Goal: Task Accomplishment & Management: Manage account settings

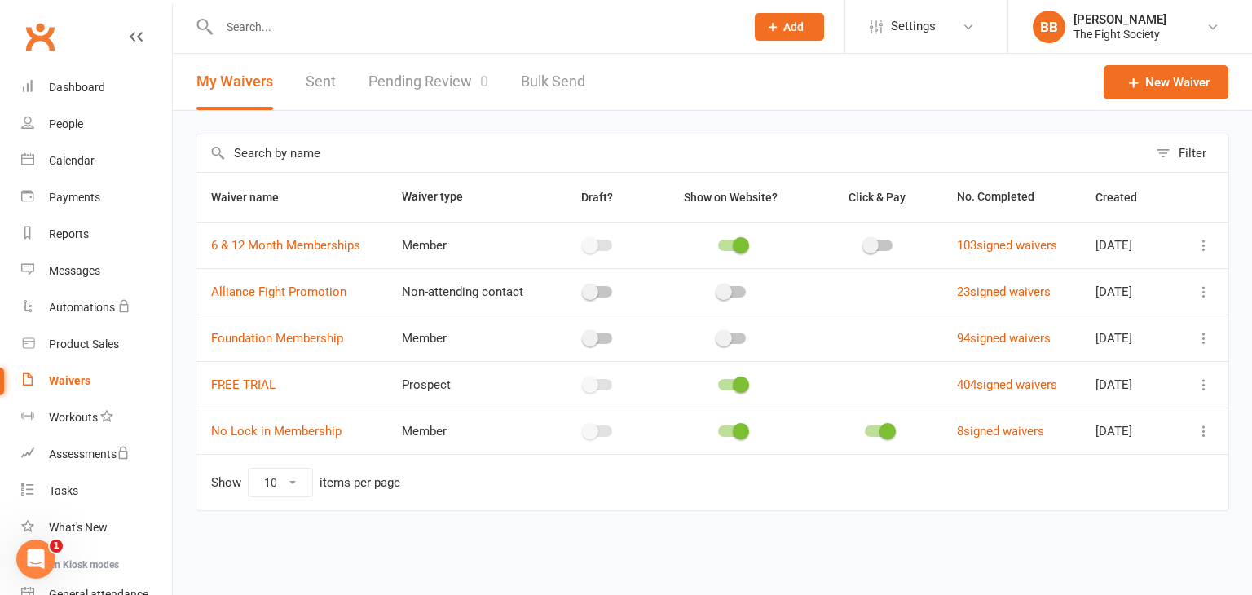
click at [271, 22] on input "text" at bounding box center [473, 26] width 519 height 23
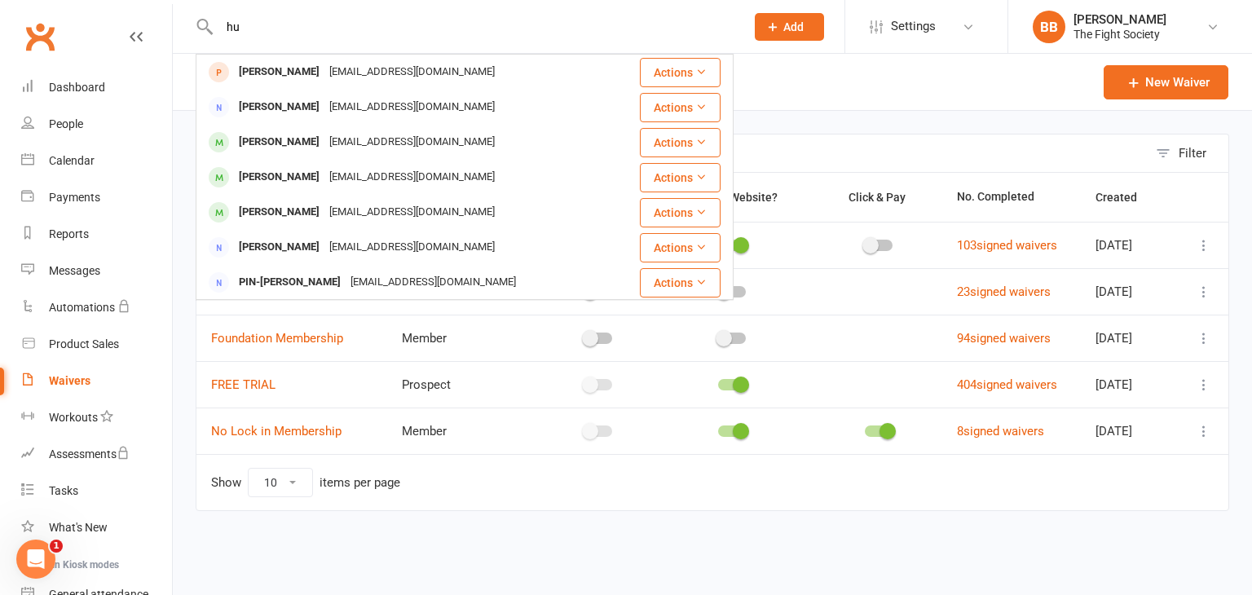
type input "h"
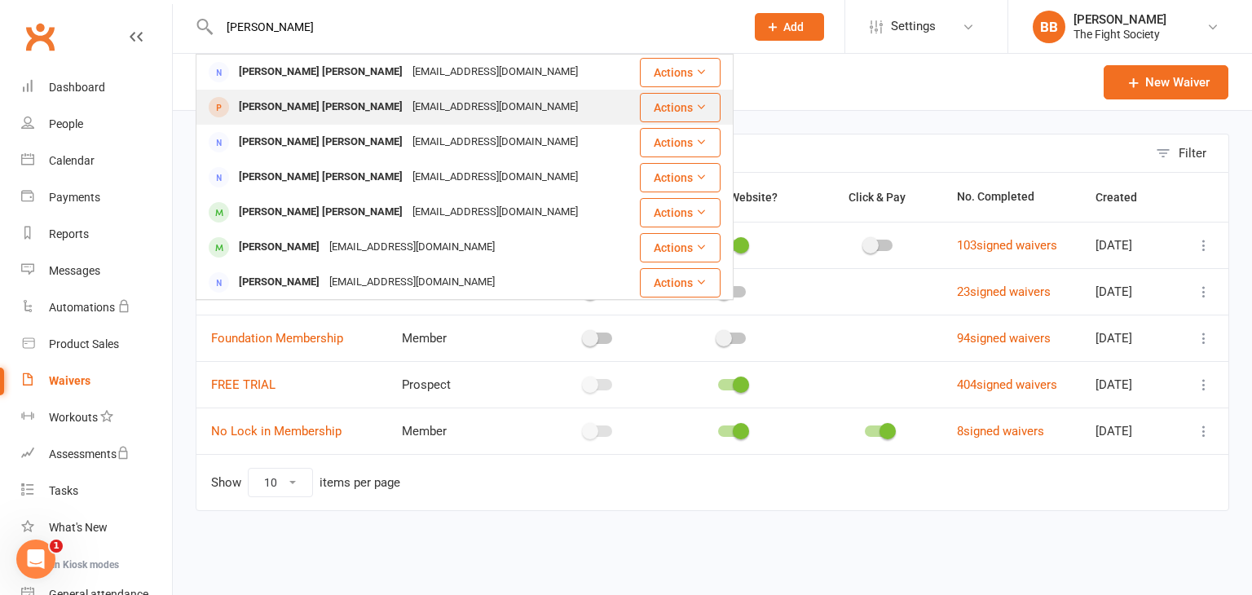
type input "[PERSON_NAME]"
click at [305, 106] on div "[PERSON_NAME] [PERSON_NAME]" at bounding box center [321, 107] width 174 height 24
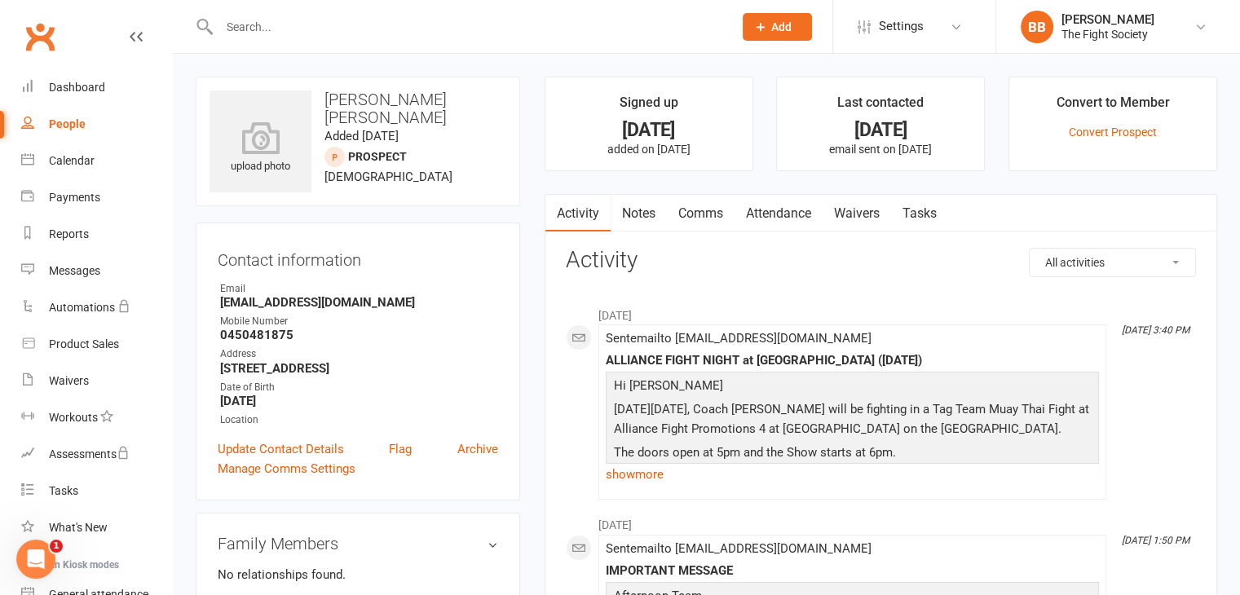
click at [313, 16] on input "text" at bounding box center [467, 26] width 507 height 23
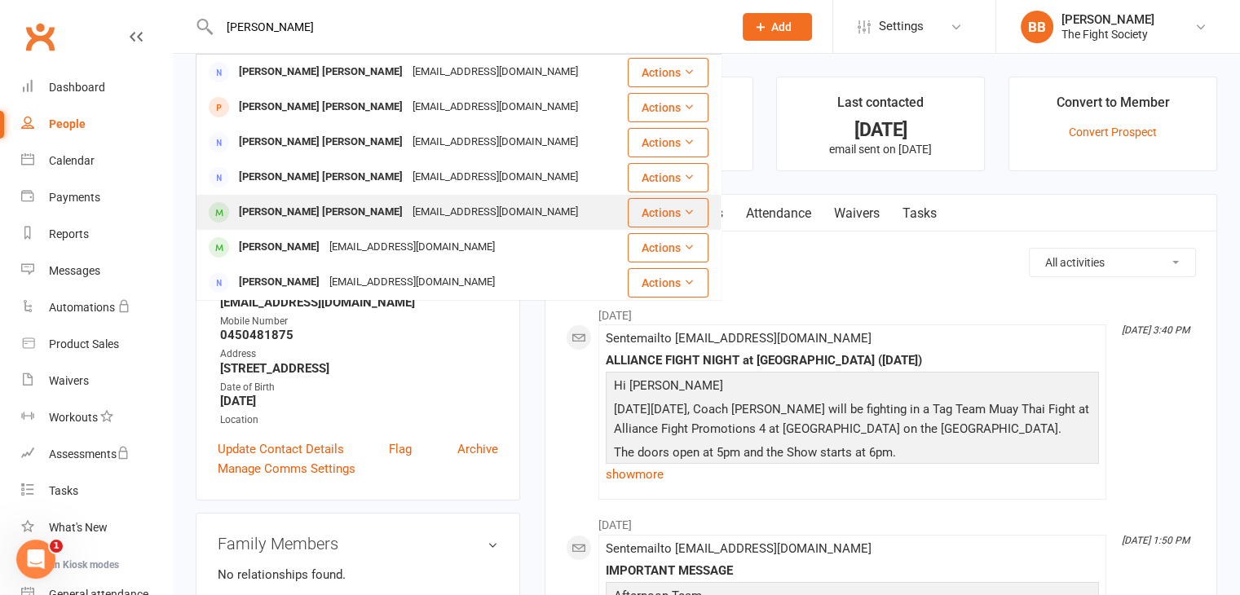
type input "[PERSON_NAME]"
click at [311, 217] on div "[PERSON_NAME] [PERSON_NAME]" at bounding box center [321, 213] width 174 height 24
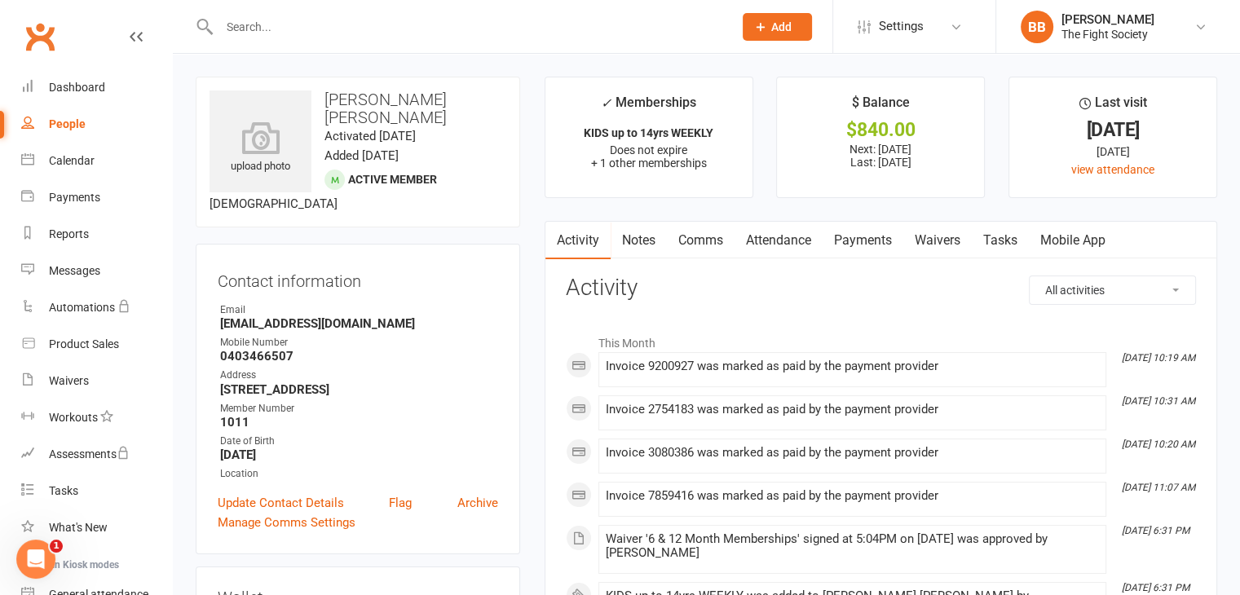
click at [884, 256] on link "Payments" at bounding box center [863, 241] width 81 height 38
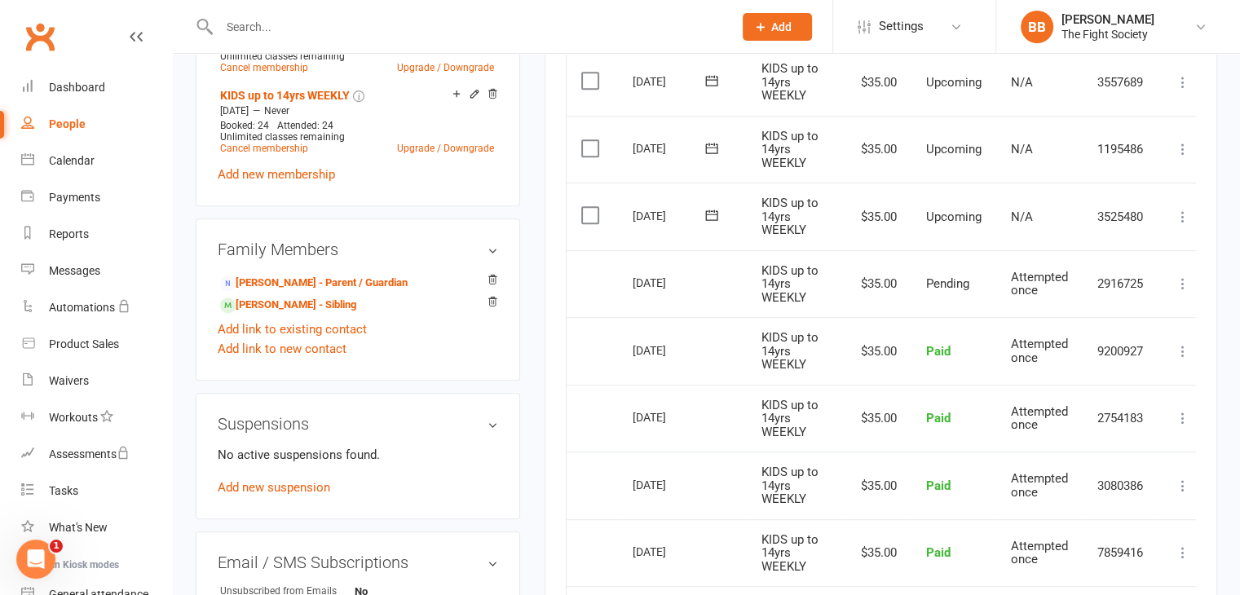
scroll to position [795, 0]
click at [313, 298] on link "[PERSON_NAME] - Sibling" at bounding box center [288, 306] width 136 height 17
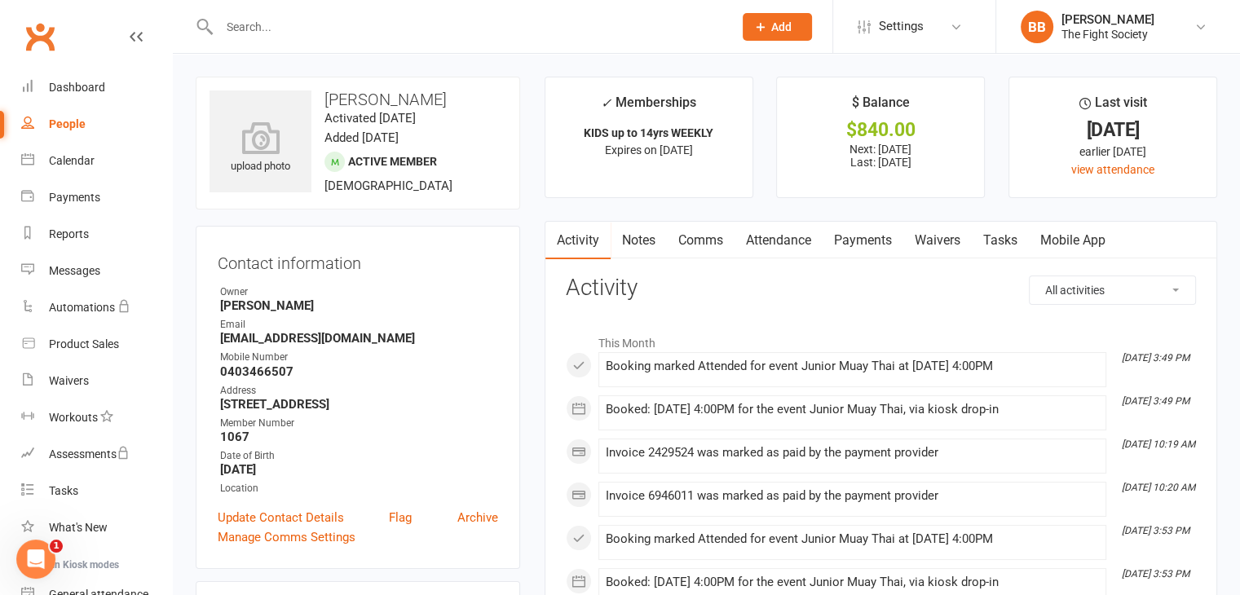
click at [867, 249] on link "Payments" at bounding box center [863, 241] width 81 height 38
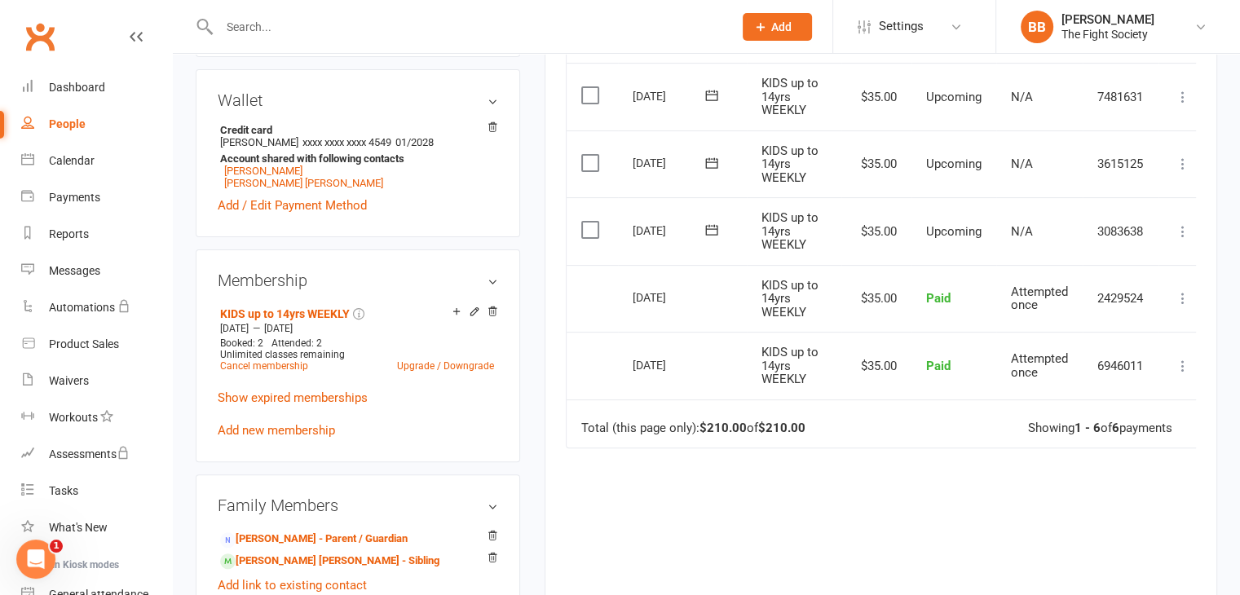
scroll to position [515, 0]
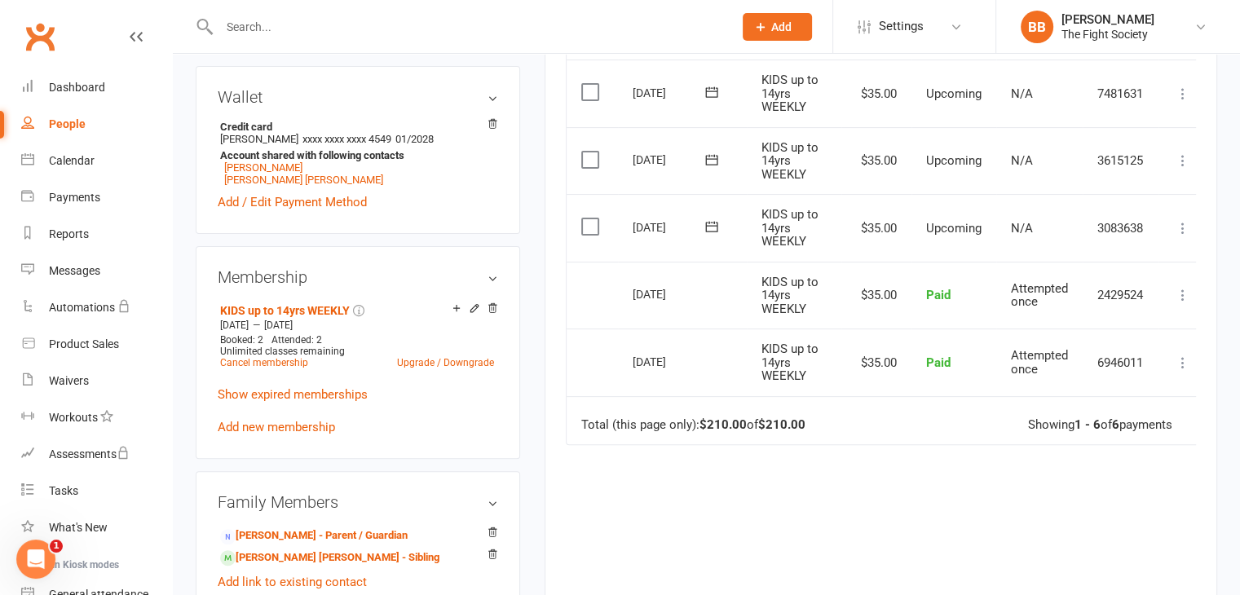
click at [256, 27] on input "text" at bounding box center [467, 26] width 507 height 23
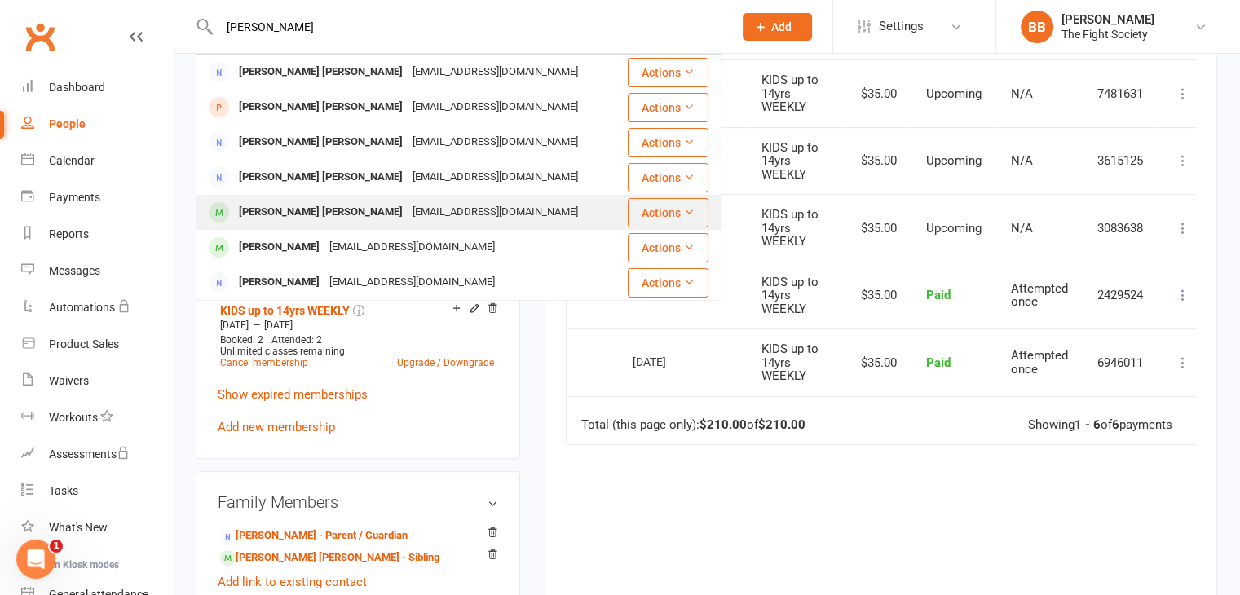
type input "[PERSON_NAME]"
click at [307, 223] on div "[PERSON_NAME] [PERSON_NAME]" at bounding box center [321, 213] width 174 height 24
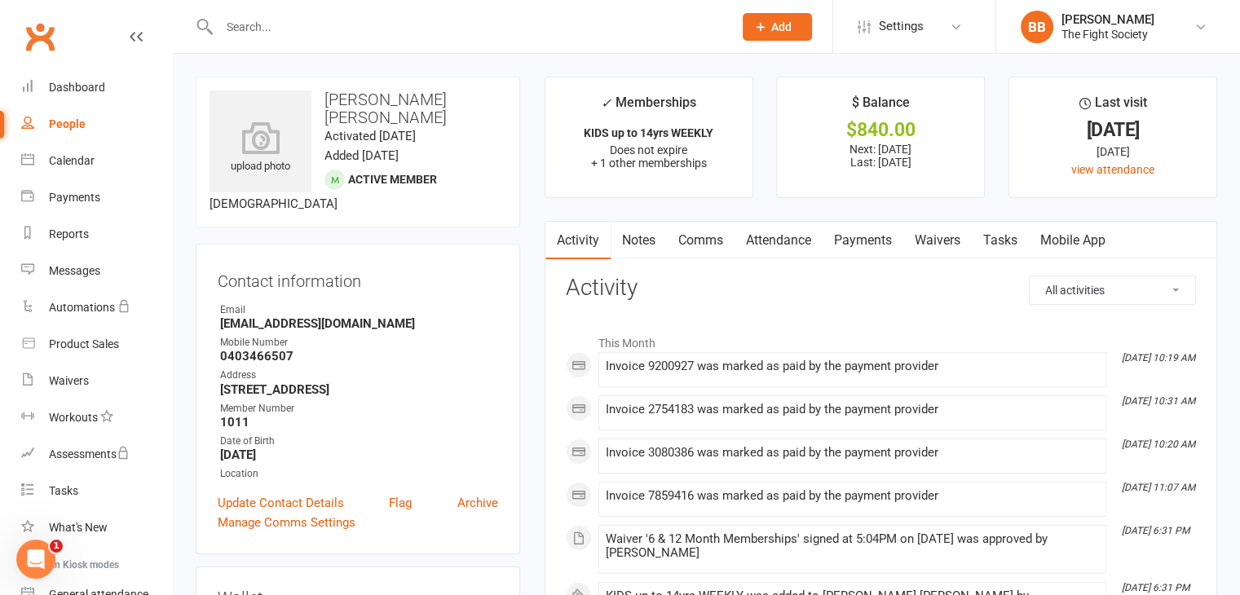
click at [872, 250] on link "Payments" at bounding box center [863, 241] width 81 height 38
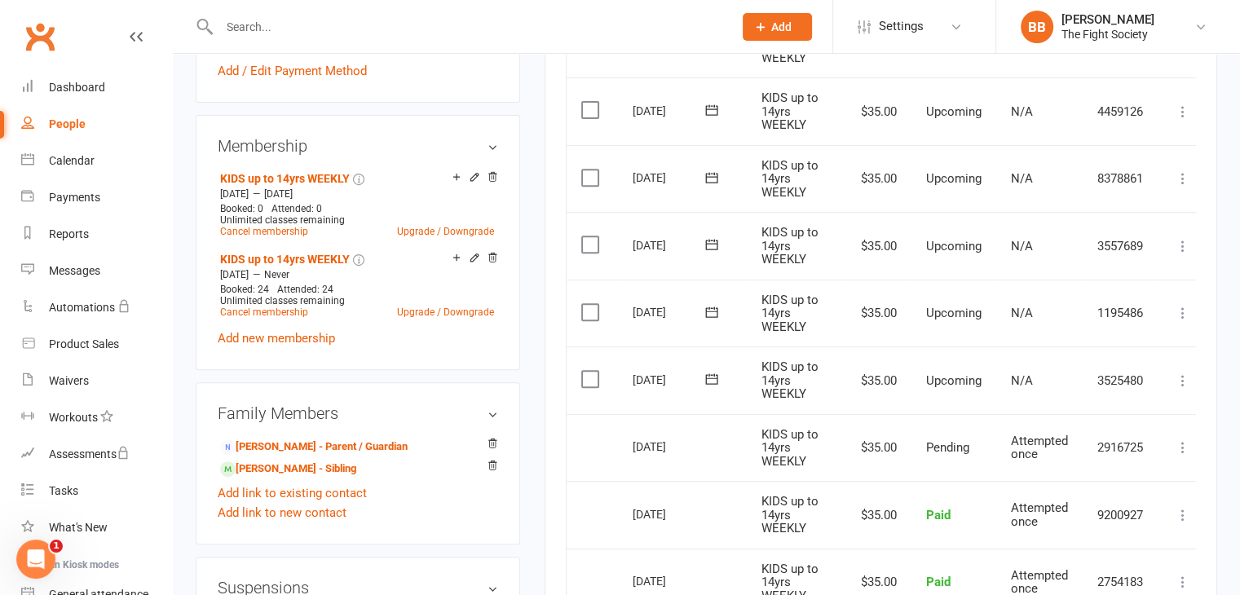
scroll to position [629, 0]
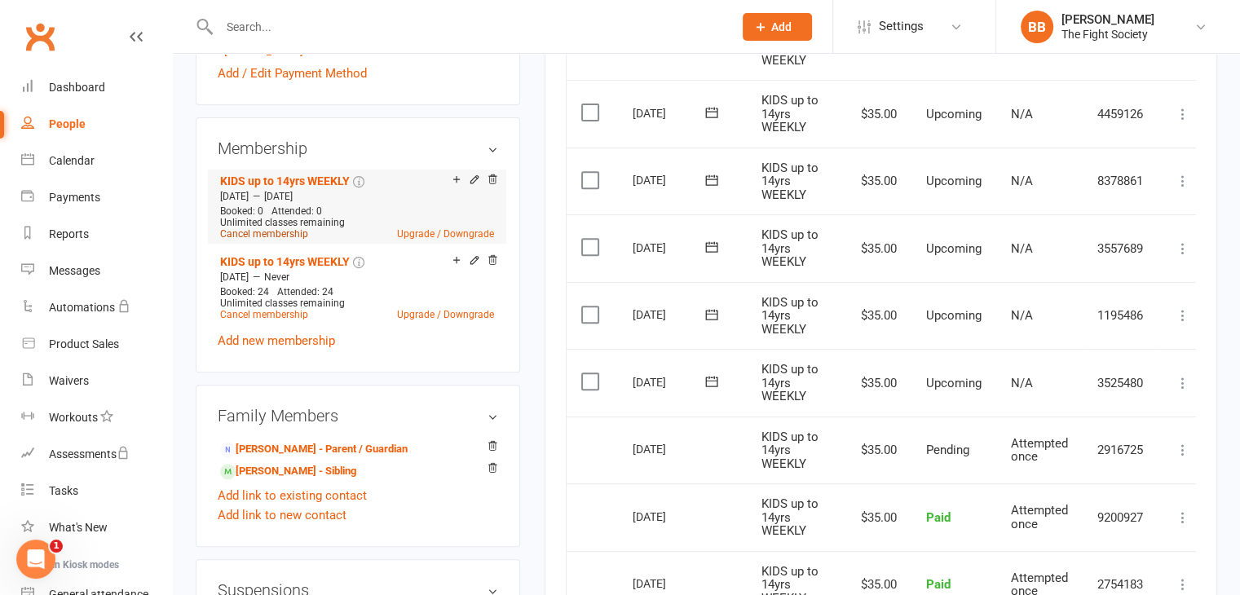
click at [290, 228] on link "Cancel membership" at bounding box center [264, 233] width 88 height 11
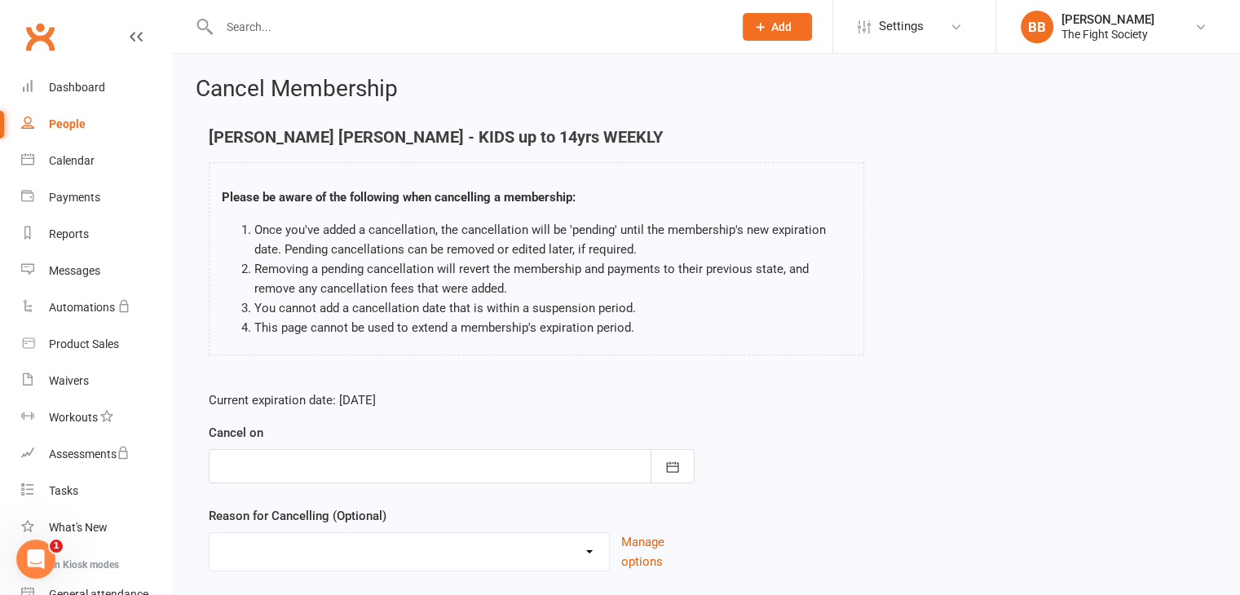
scroll to position [108, 0]
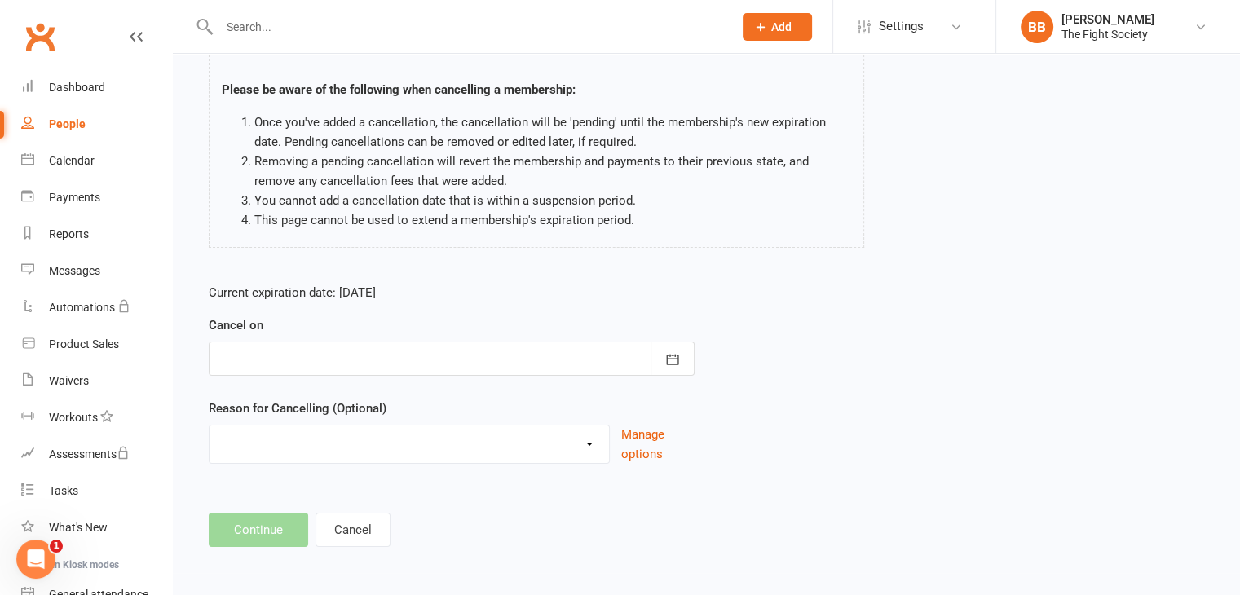
click at [560, 366] on div at bounding box center [452, 359] width 486 height 34
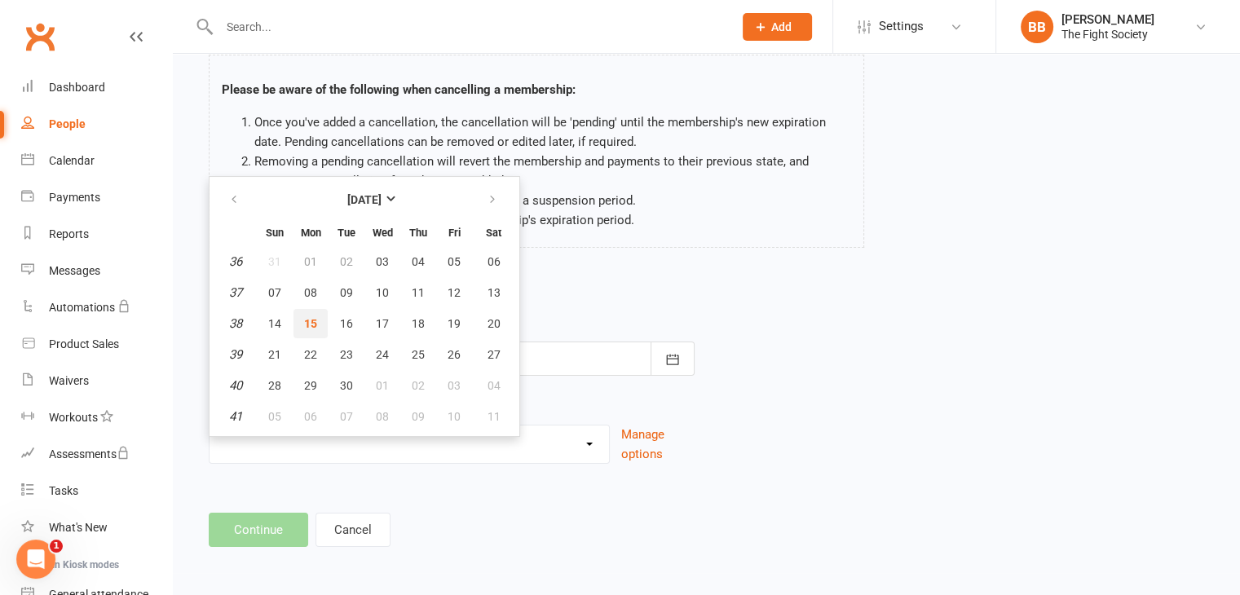
click at [313, 323] on span "15" at bounding box center [310, 323] width 13 height 13
type input "[DATE]"
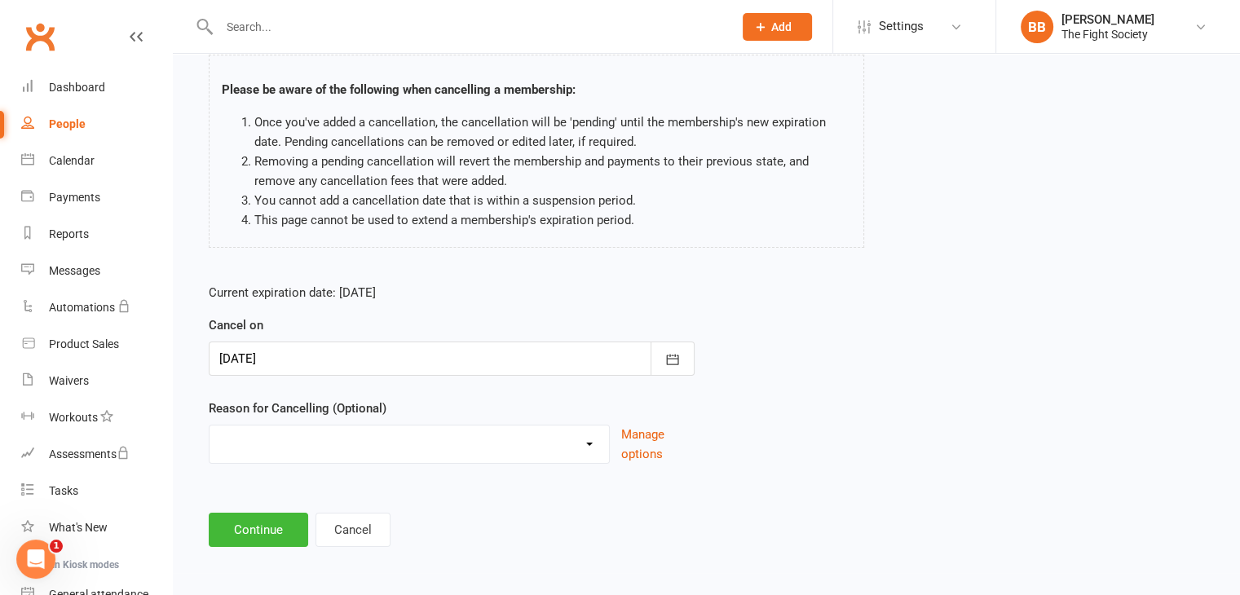
click at [326, 435] on select "Holiday Injury Other reason" at bounding box center [409, 442] width 399 height 33
select select "2"
click at [210, 426] on select "Holiday Injury Other reason" at bounding box center [409, 442] width 399 height 33
click at [321, 524] on input at bounding box center [452, 530] width 486 height 34
type input "duplicate"
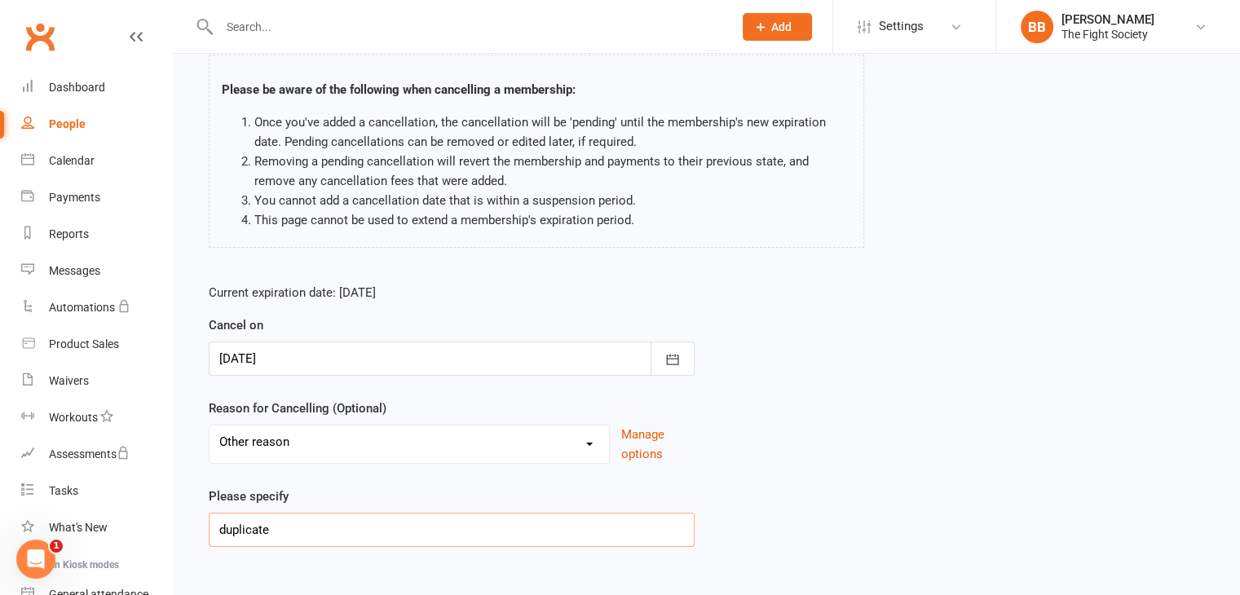
scroll to position [191, 0]
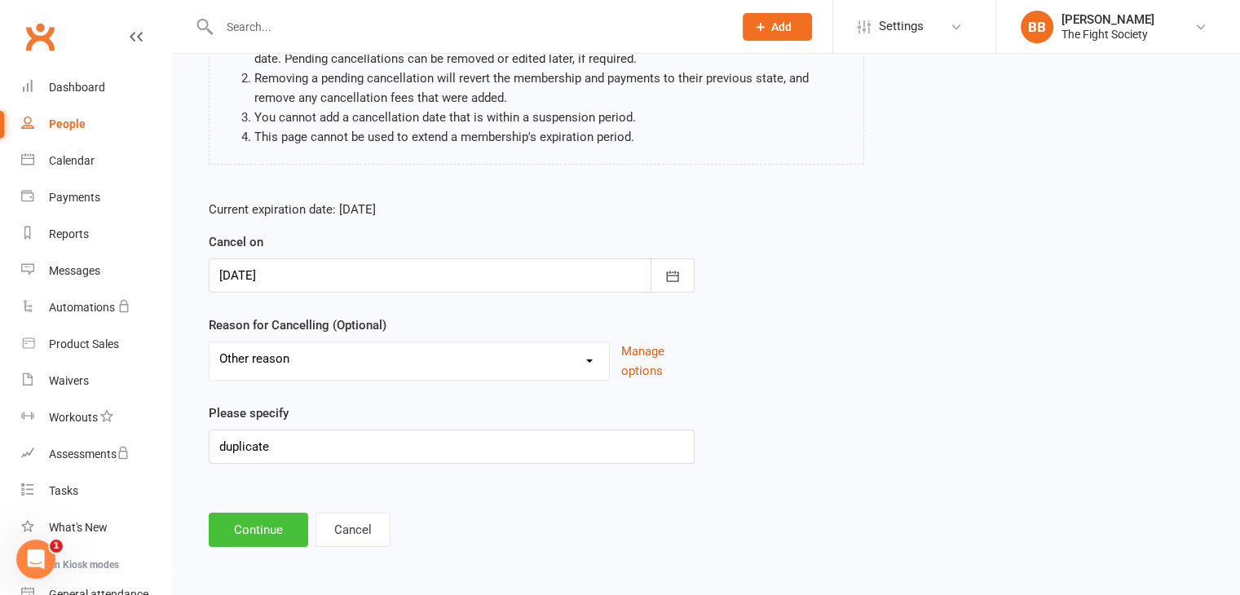
click at [258, 534] on button "Continue" at bounding box center [258, 530] width 99 height 34
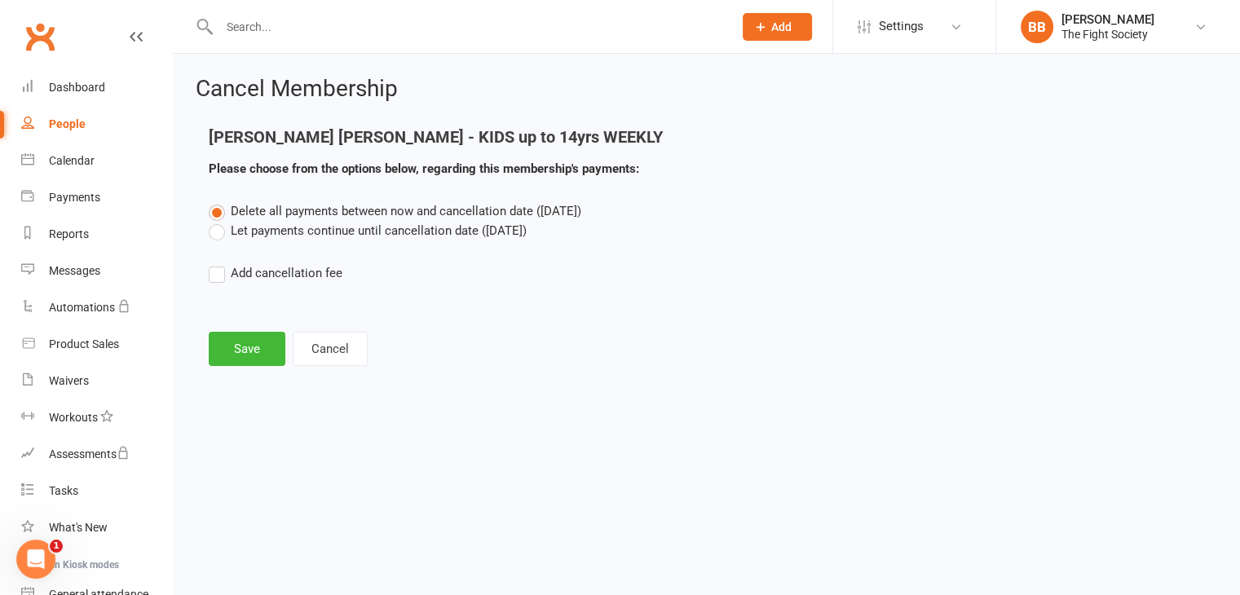
scroll to position [0, 0]
click at [245, 361] on button "Save" at bounding box center [247, 349] width 77 height 34
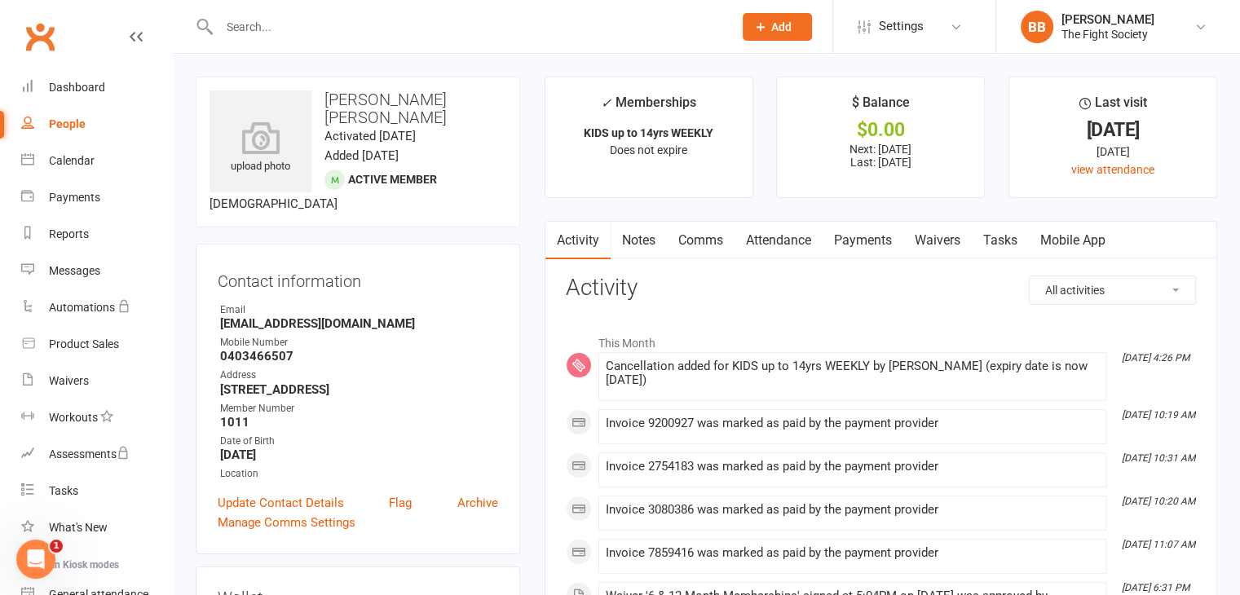
click at [704, 242] on link "Comms" at bounding box center [701, 241] width 68 height 38
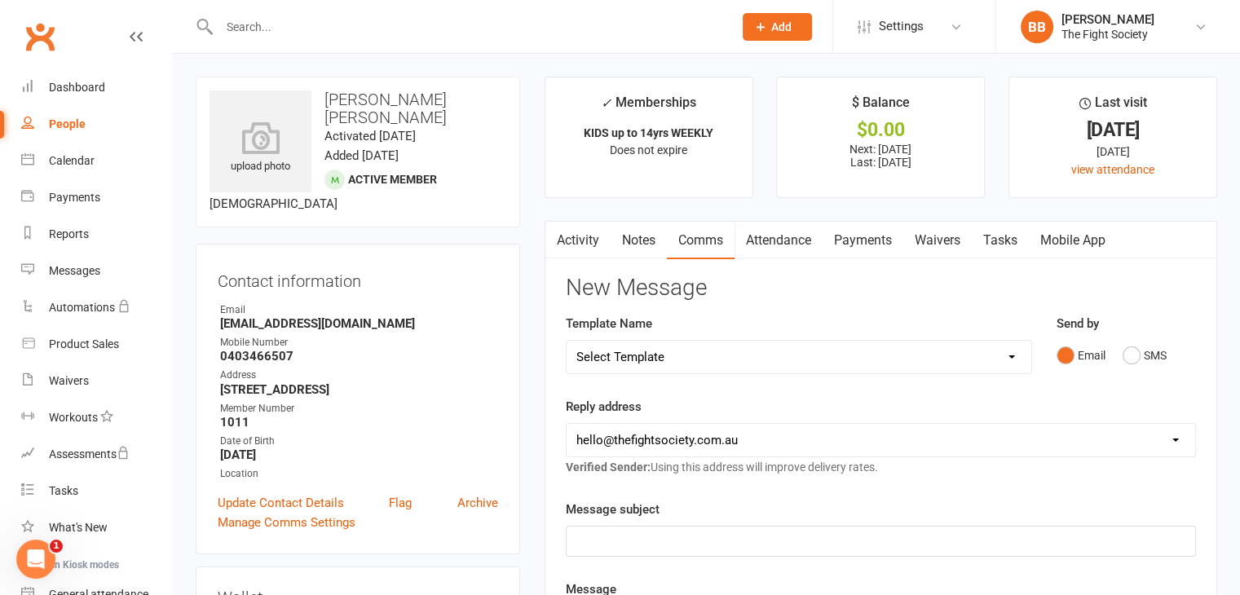
click at [336, 49] on div at bounding box center [459, 26] width 526 height 53
click at [333, 31] on input "text" at bounding box center [467, 26] width 507 height 23
type input "c"
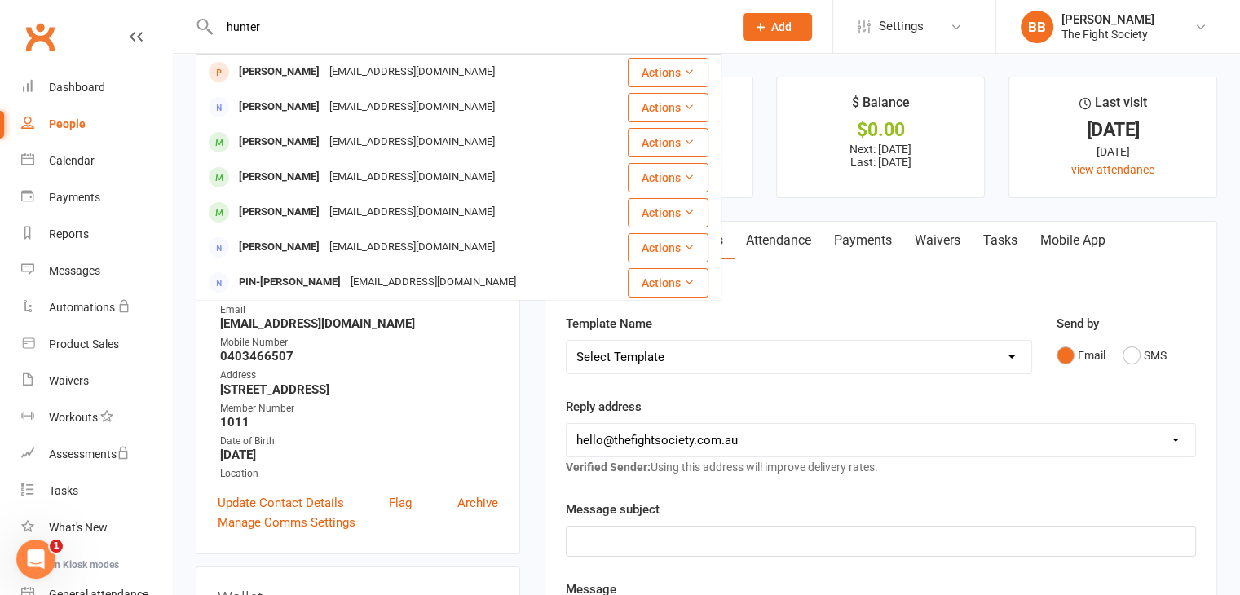
type input "hunter"
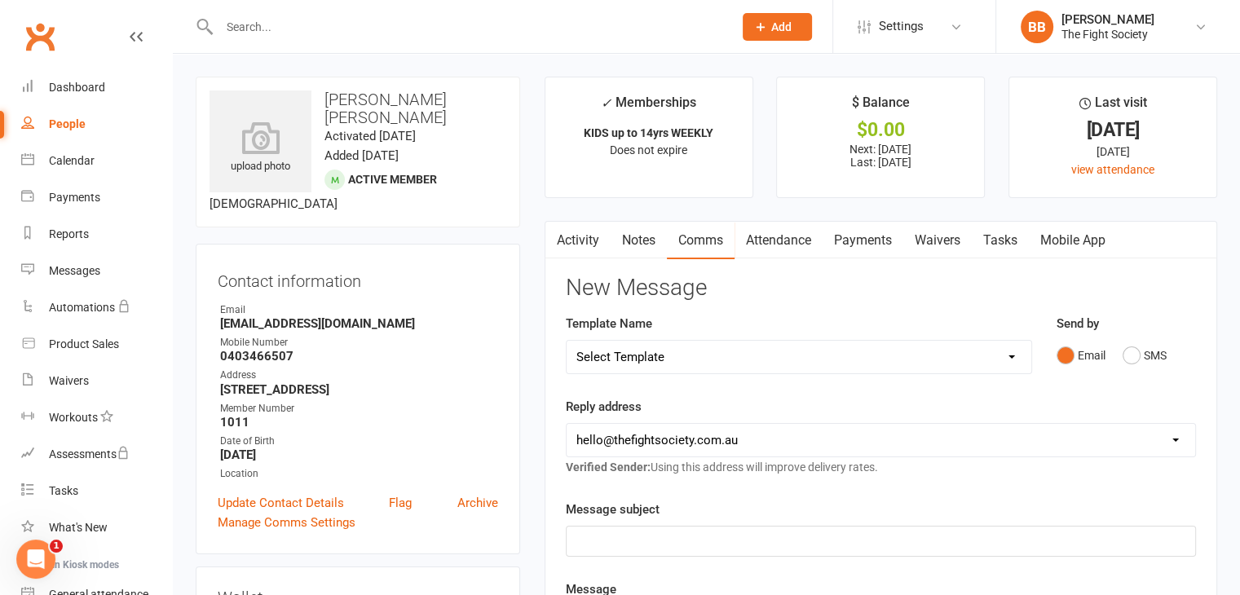
click at [804, 122] on div "$0.00" at bounding box center [881, 129] width 178 height 17
click at [405, 16] on input "text" at bounding box center [467, 26] width 507 height 23
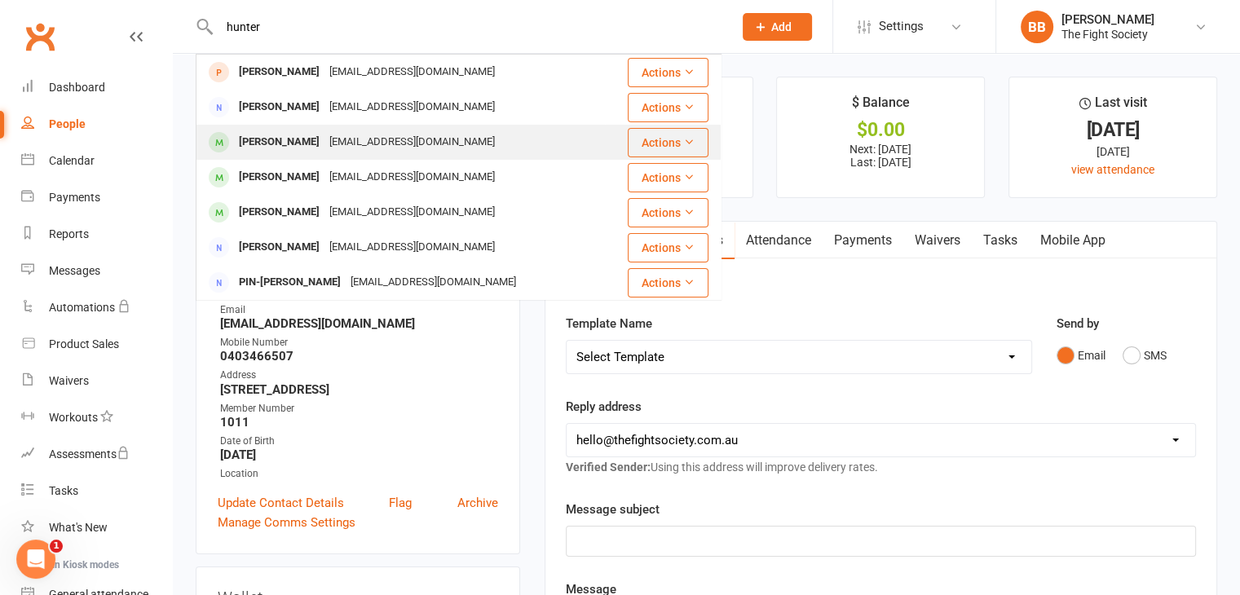
type input "hunter"
click at [325, 147] on div "[EMAIL_ADDRESS][DOMAIN_NAME]" at bounding box center [411, 142] width 175 height 24
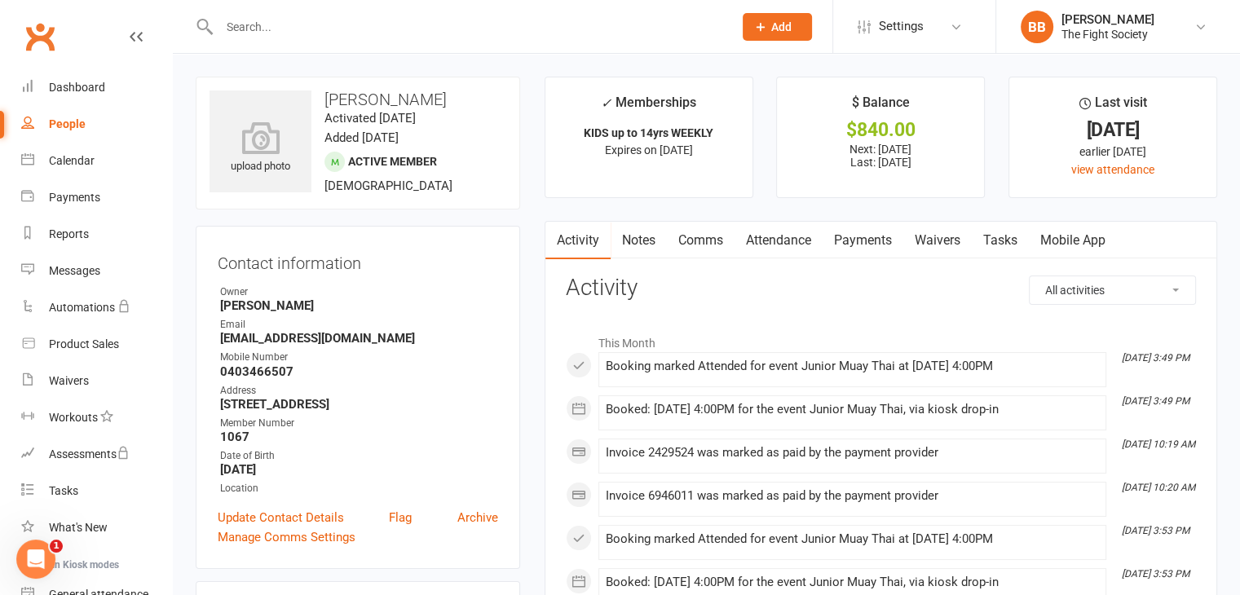
click at [872, 245] on link "Payments" at bounding box center [863, 241] width 81 height 38
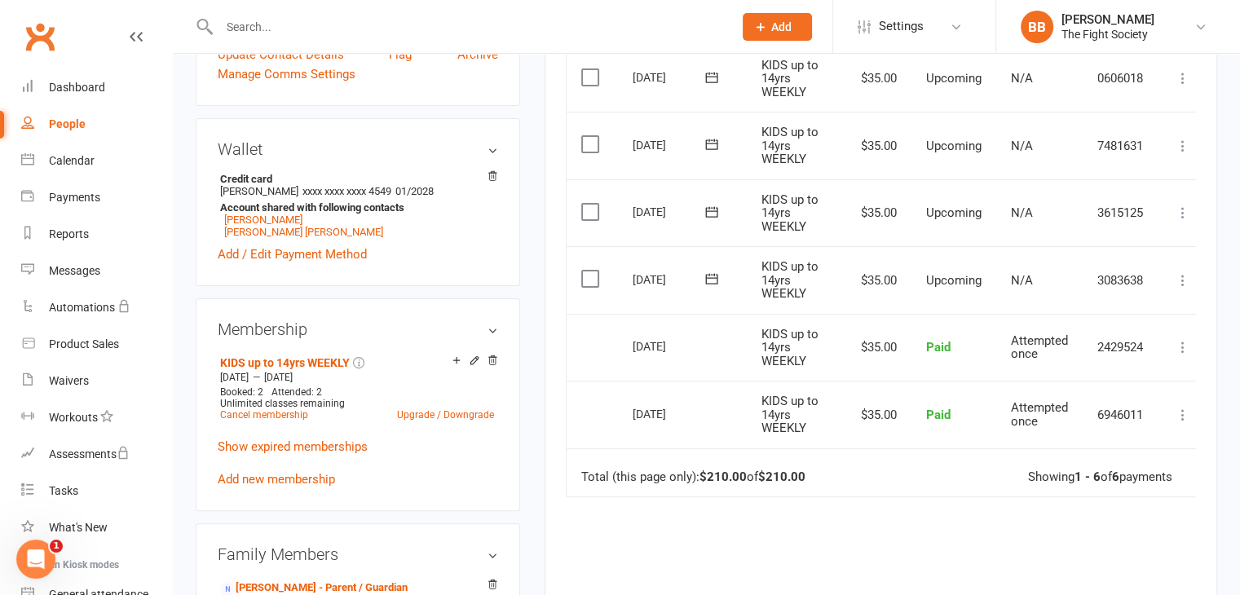
scroll to position [0, 11]
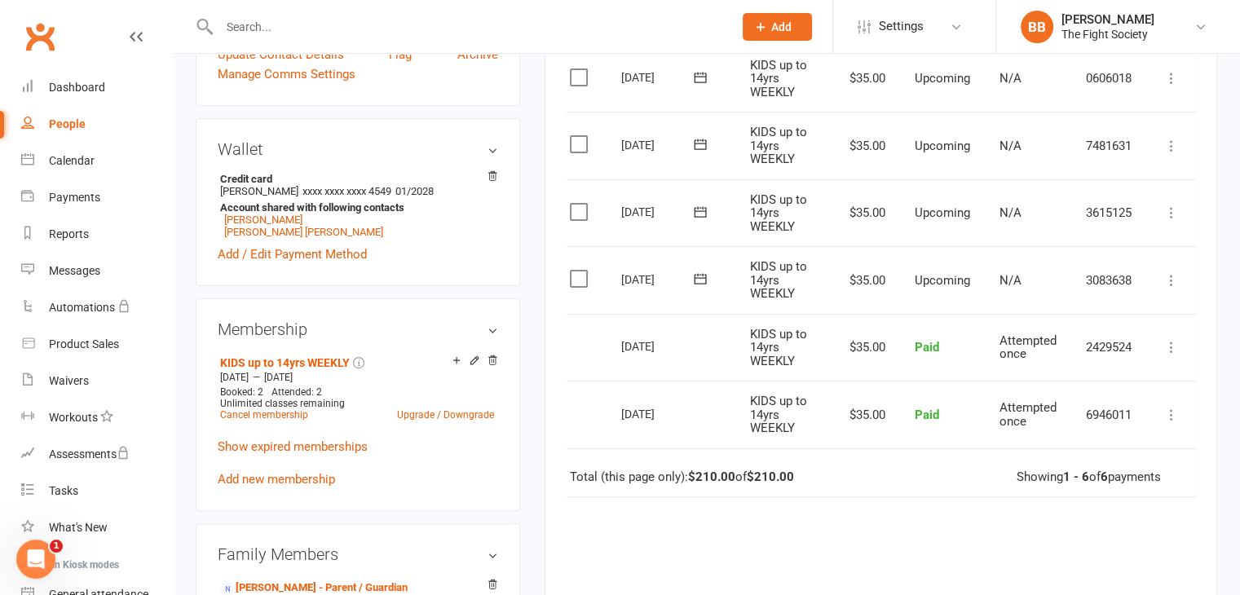
click at [583, 276] on label at bounding box center [581, 279] width 22 height 16
click at [580, 271] on input "checkbox" at bounding box center [575, 271] width 11 height 0
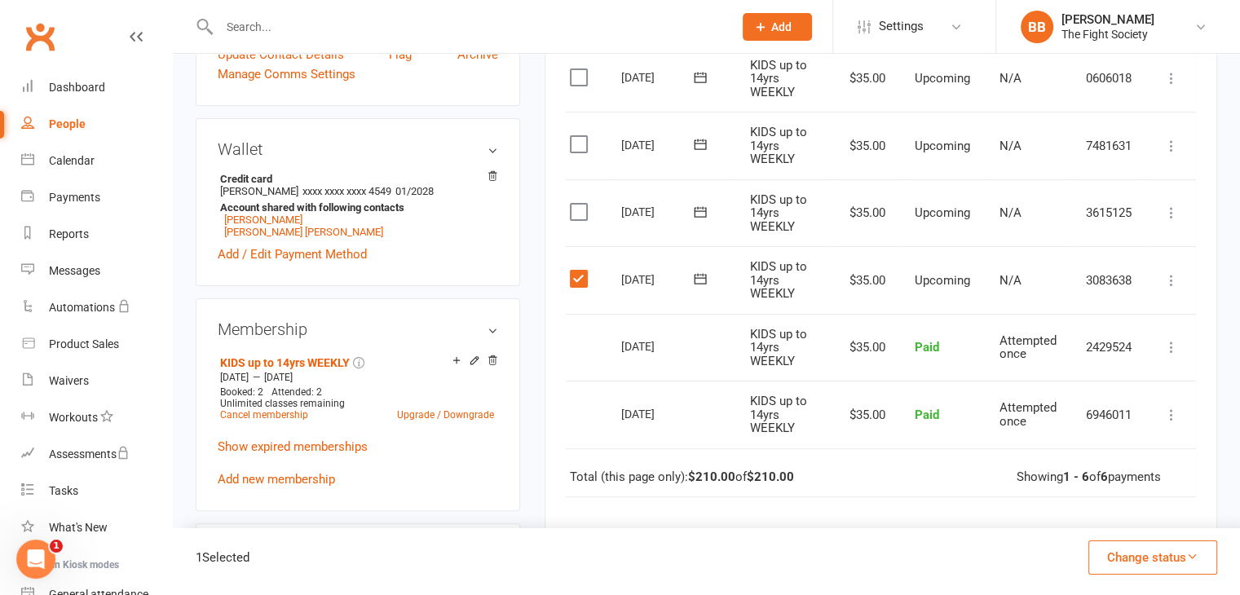
click at [579, 208] on label at bounding box center [581, 212] width 22 height 16
click at [579, 204] on input "checkbox" at bounding box center [575, 204] width 11 height 0
click at [1157, 558] on button "Change status" at bounding box center [1152, 558] width 129 height 34
click at [1097, 513] on link "Skipped" at bounding box center [1135, 513] width 161 height 33
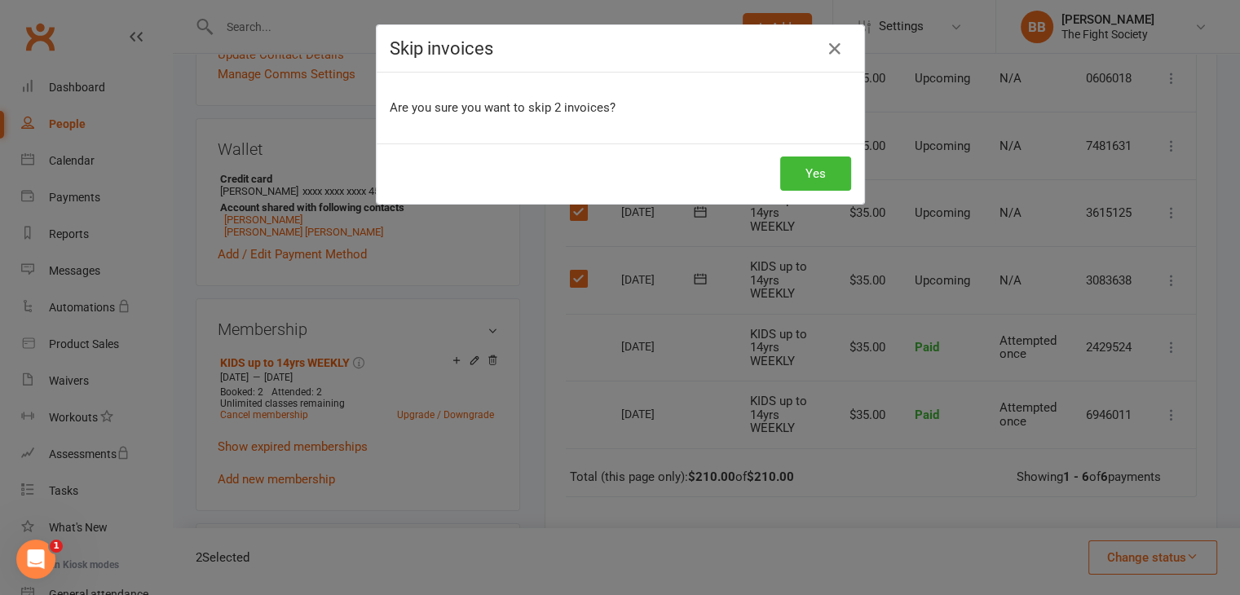
scroll to position [0, 3]
click at [805, 179] on button "Yes" at bounding box center [821, 174] width 71 height 34
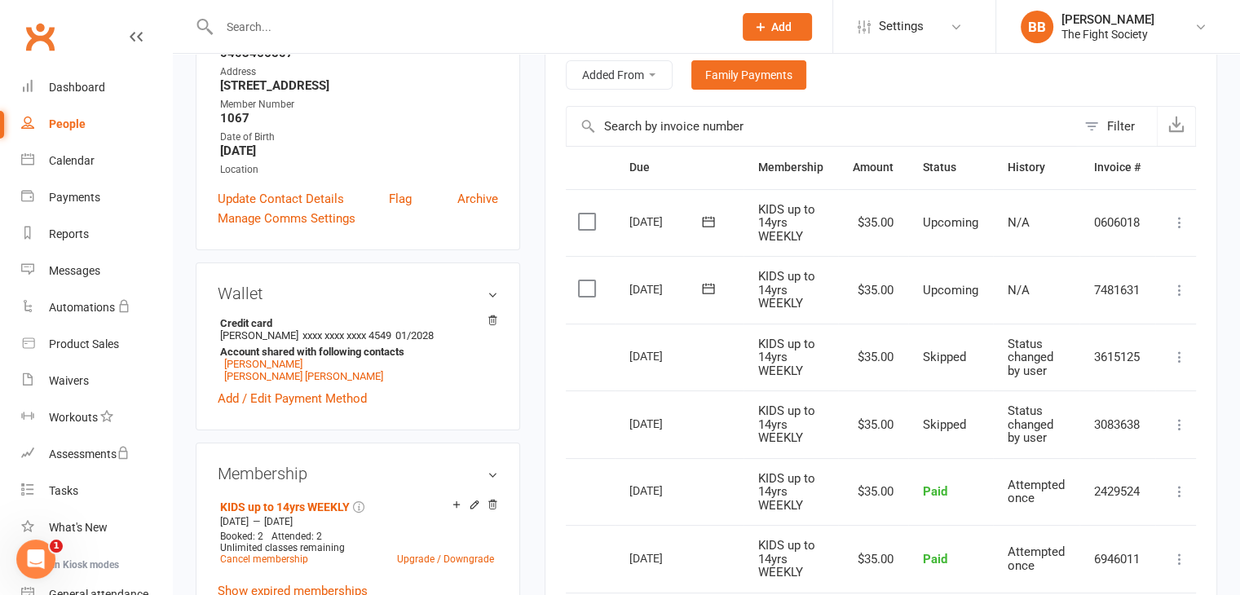
scroll to position [329, 0]
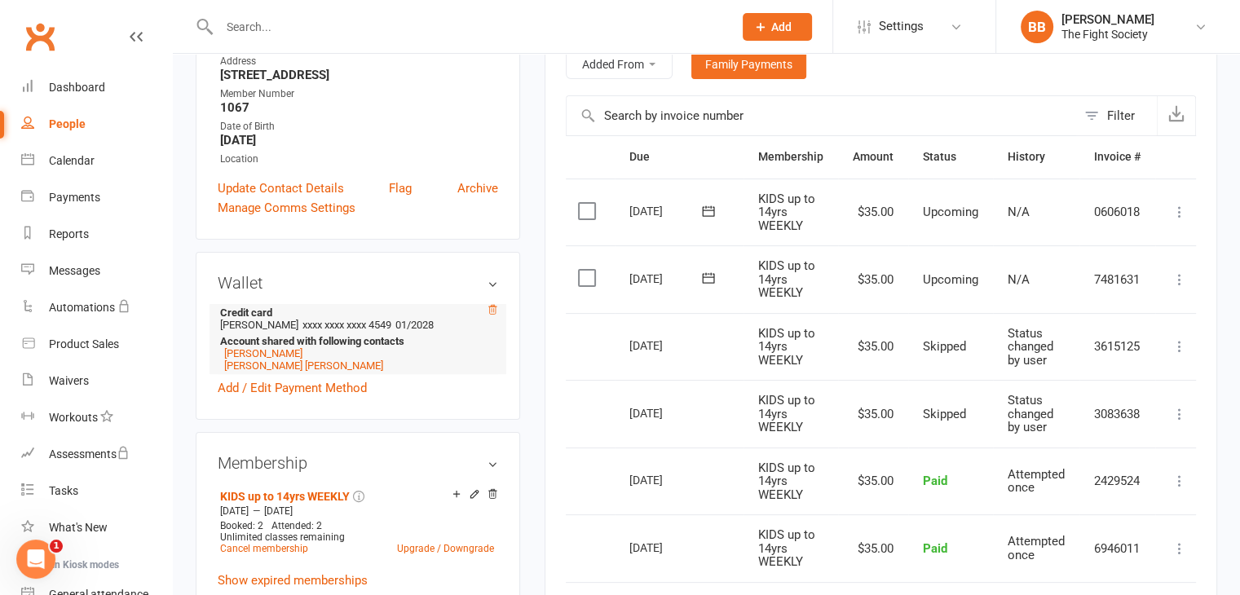
click at [492, 314] on icon at bounding box center [492, 309] width 8 height 9
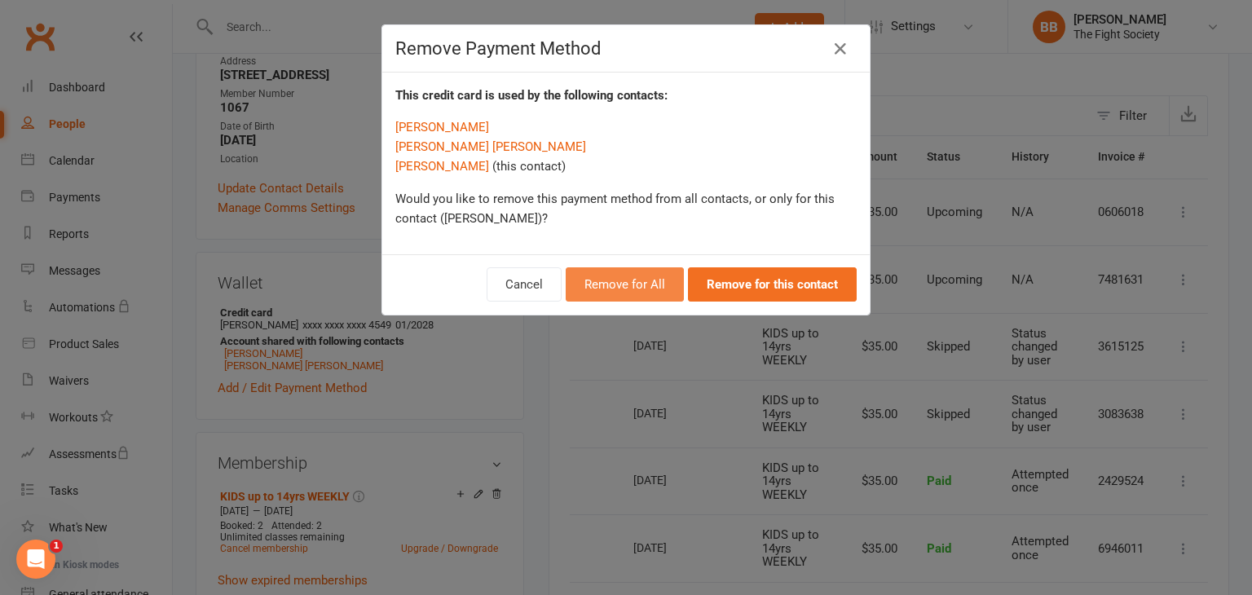
click at [659, 284] on button "Remove for All" at bounding box center [625, 284] width 118 height 34
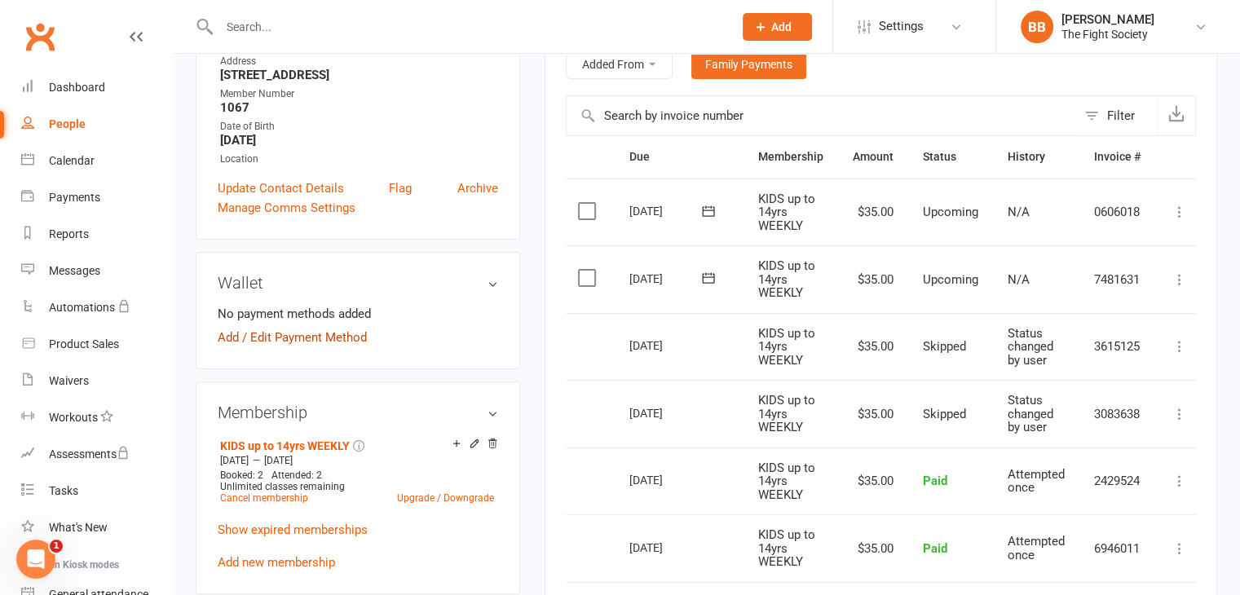
click at [319, 341] on link "Add / Edit Payment Method" at bounding box center [292, 338] width 149 height 20
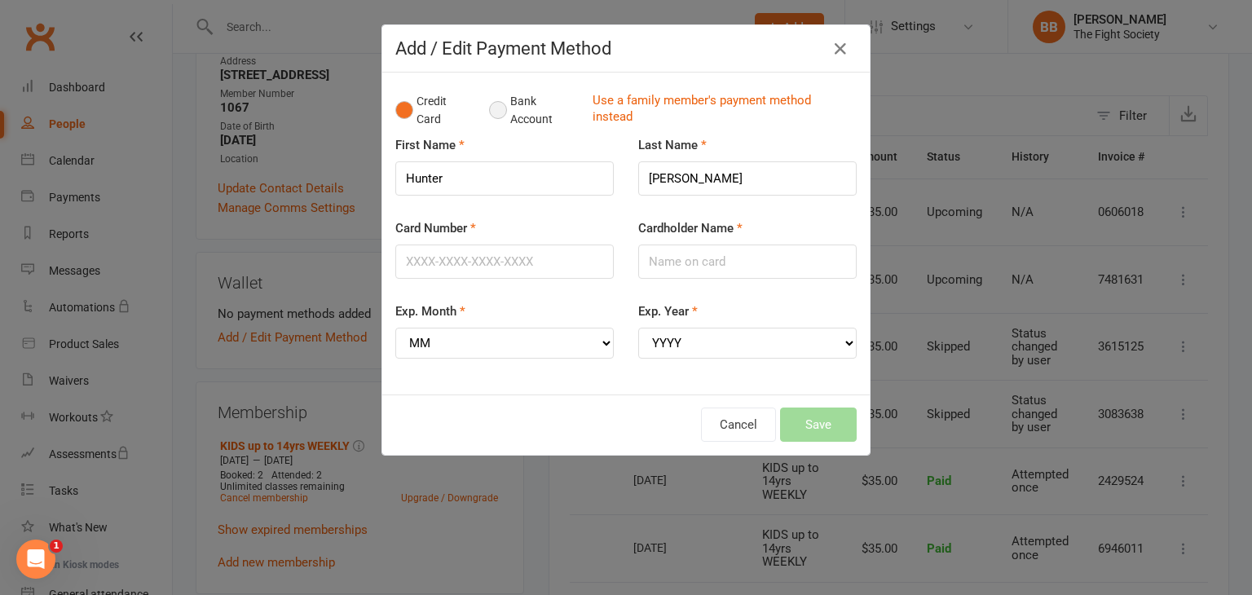
click at [494, 108] on button "Bank Account" at bounding box center [534, 111] width 90 height 50
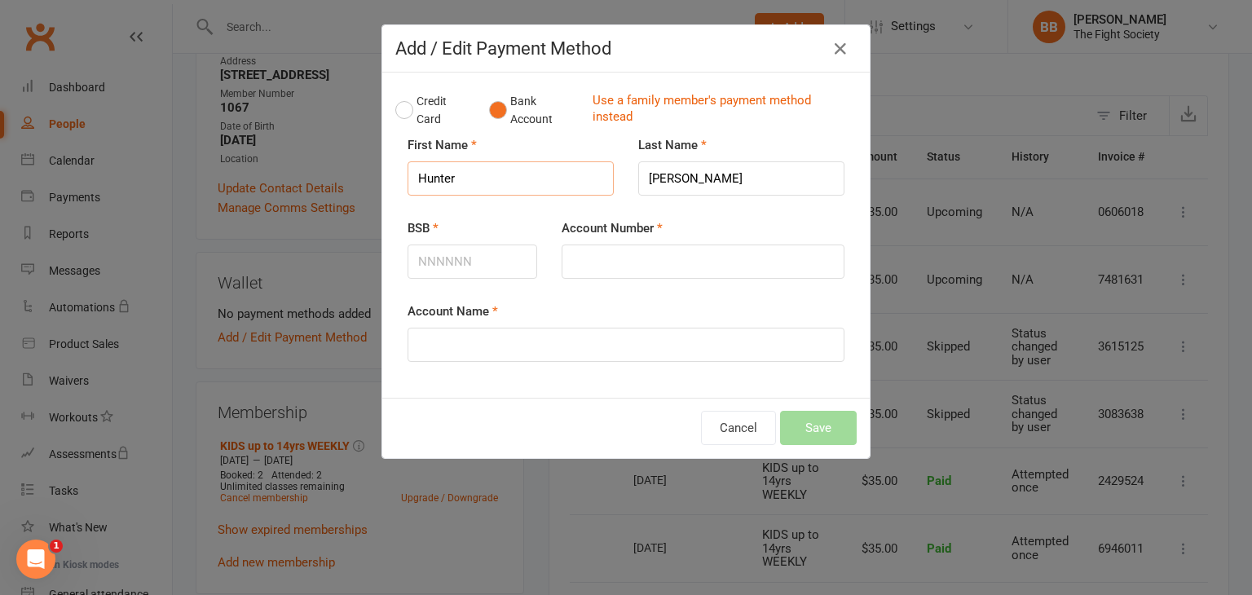
drag, startPoint x: 489, startPoint y: 184, endPoint x: 399, endPoint y: 185, distance: 89.7
click at [399, 185] on div "First Name [PERSON_NAME]" at bounding box center [510, 176] width 231 height 83
click at [475, 343] on input "Account Name" at bounding box center [626, 345] width 437 height 34
click at [629, 95] on link "Use a family member's payment method instead" at bounding box center [721, 110] width 256 height 37
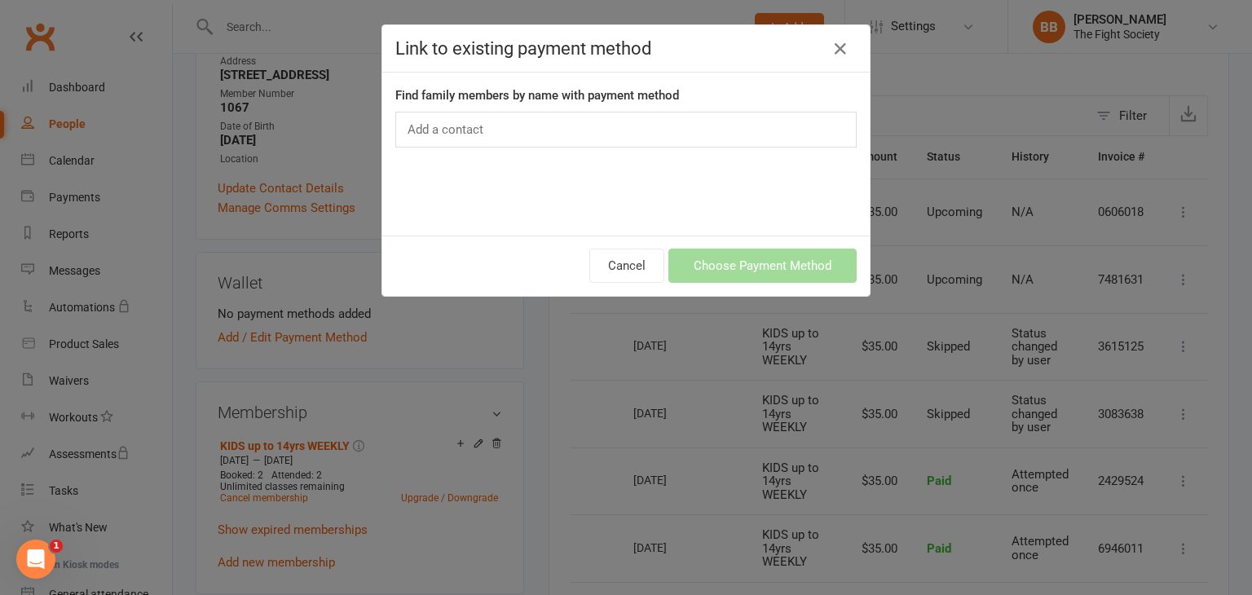
click at [502, 118] on div "Add a contact" at bounding box center [625, 130] width 461 height 36
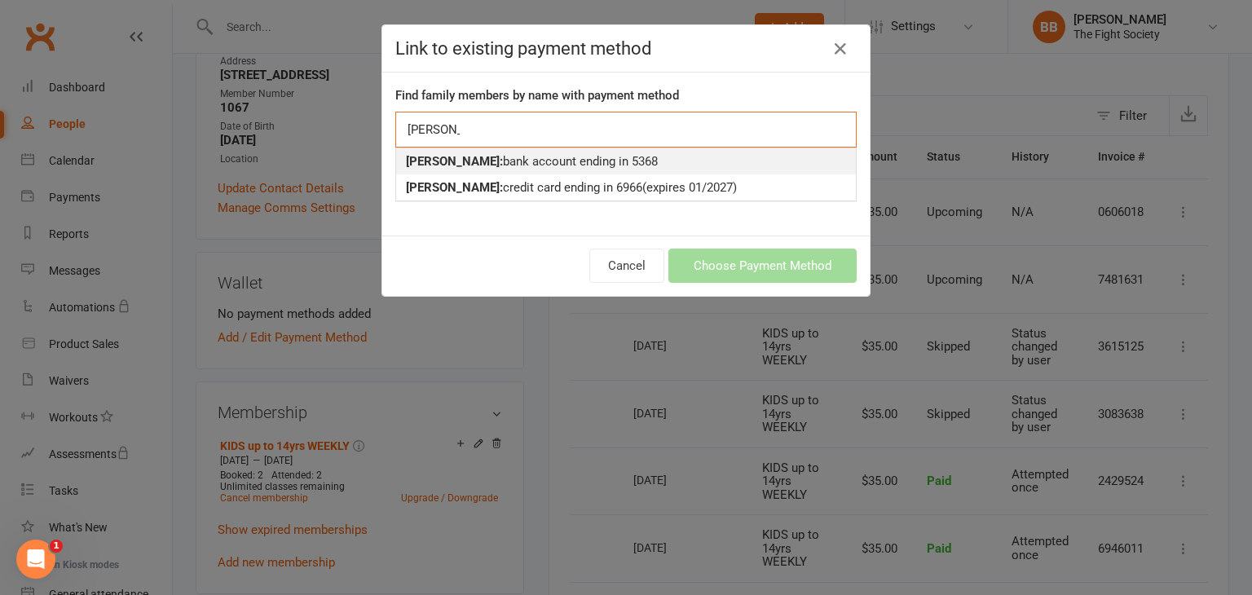
type input "[PERSON_NAME]"
click at [505, 157] on div "[PERSON_NAME]: bank account ending in 5368" at bounding box center [626, 162] width 440 height 20
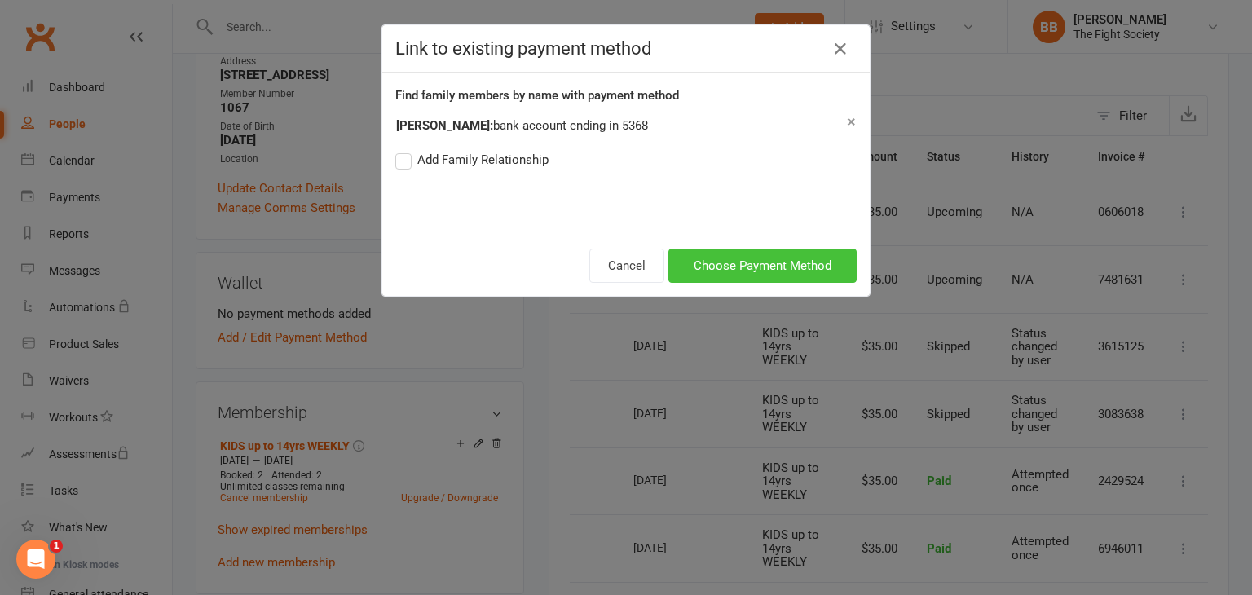
click at [805, 268] on button "Choose Payment Method" at bounding box center [763, 266] width 188 height 34
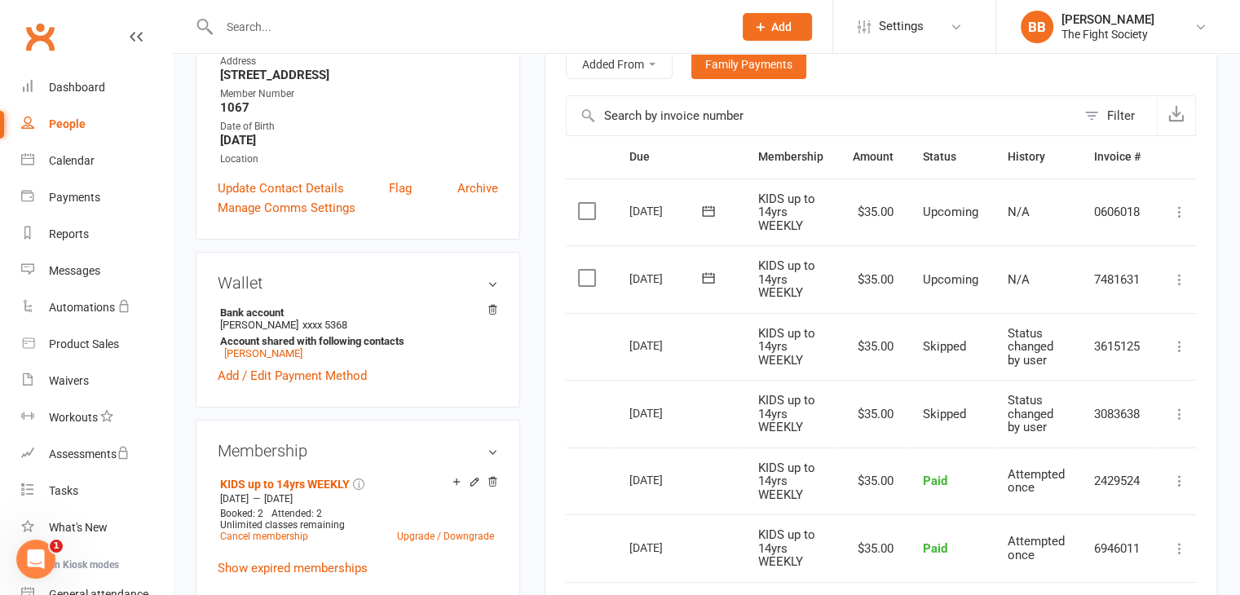
click at [501, 307] on div "Wallet Bank account [PERSON_NAME] xxxx 5368 Account shared with following conta…" at bounding box center [358, 330] width 324 height 156
click at [492, 309] on icon at bounding box center [492, 309] width 11 height 11
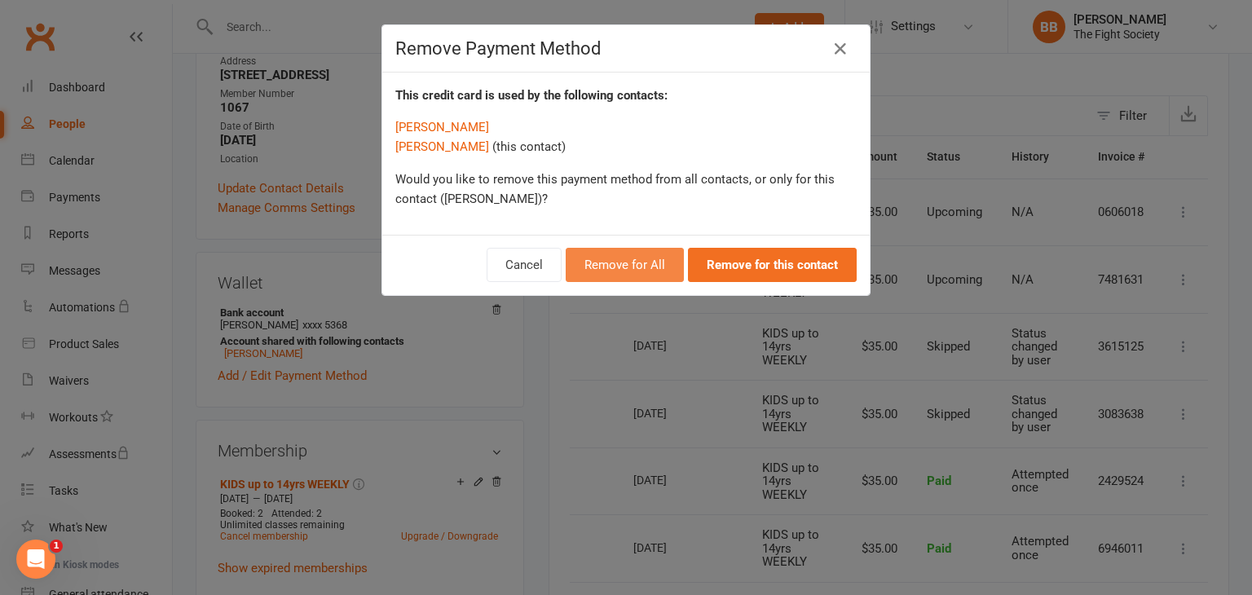
click at [642, 270] on button "Remove for All" at bounding box center [625, 265] width 118 height 34
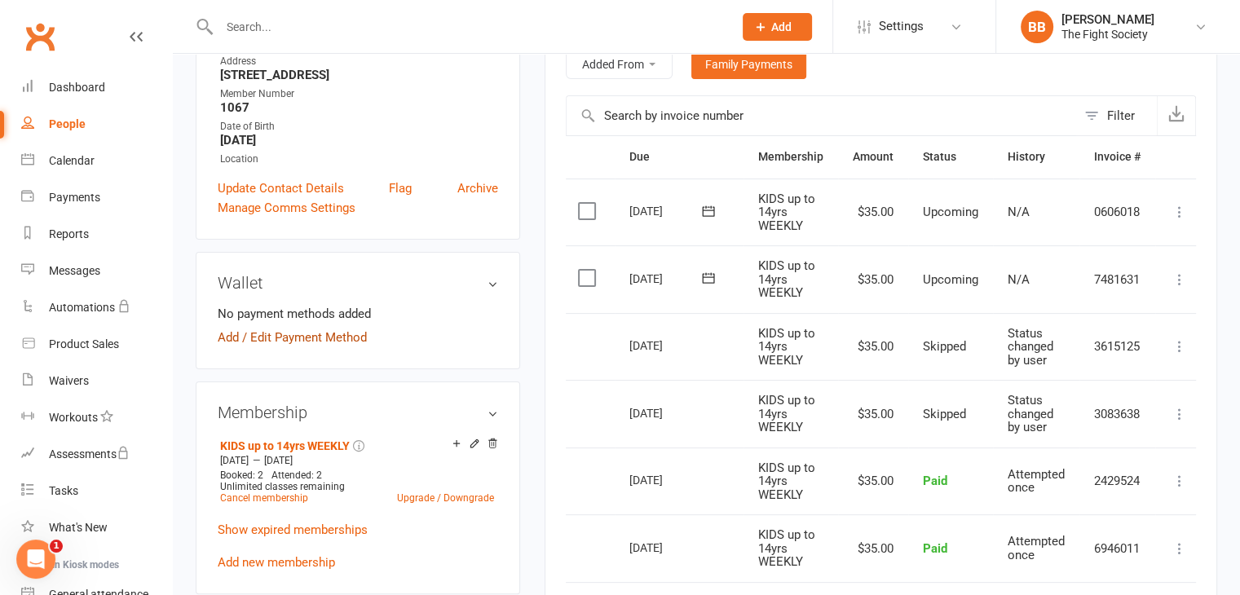
click at [254, 338] on link "Add / Edit Payment Method" at bounding box center [292, 338] width 149 height 20
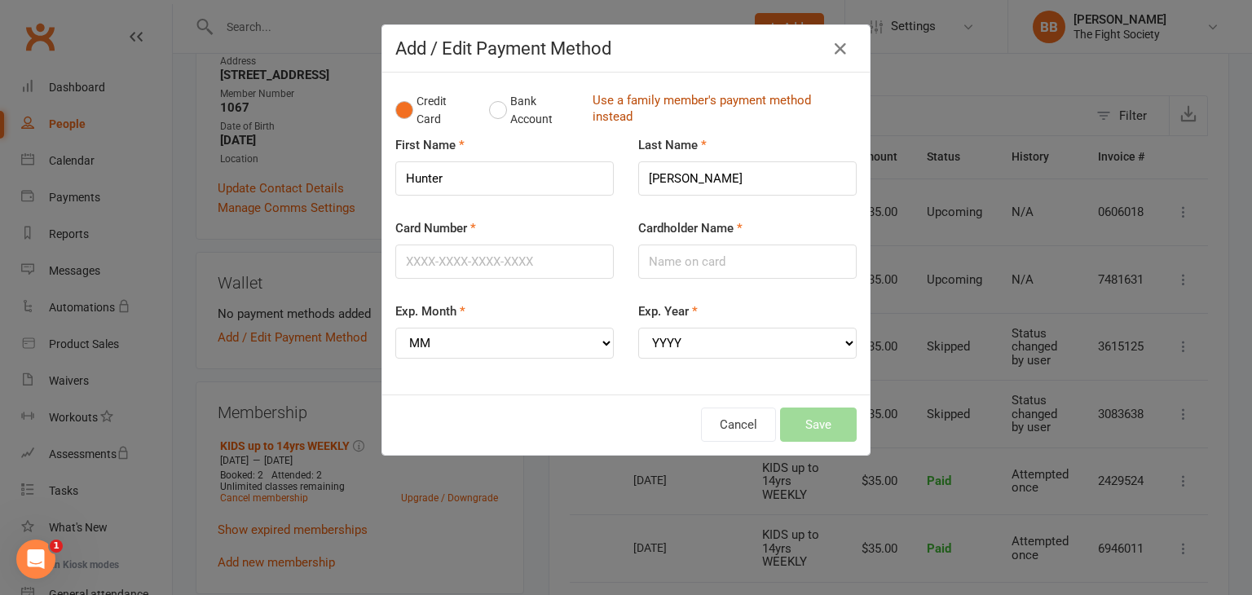
click at [691, 108] on link "Use a family member's payment method instead" at bounding box center [721, 110] width 256 height 37
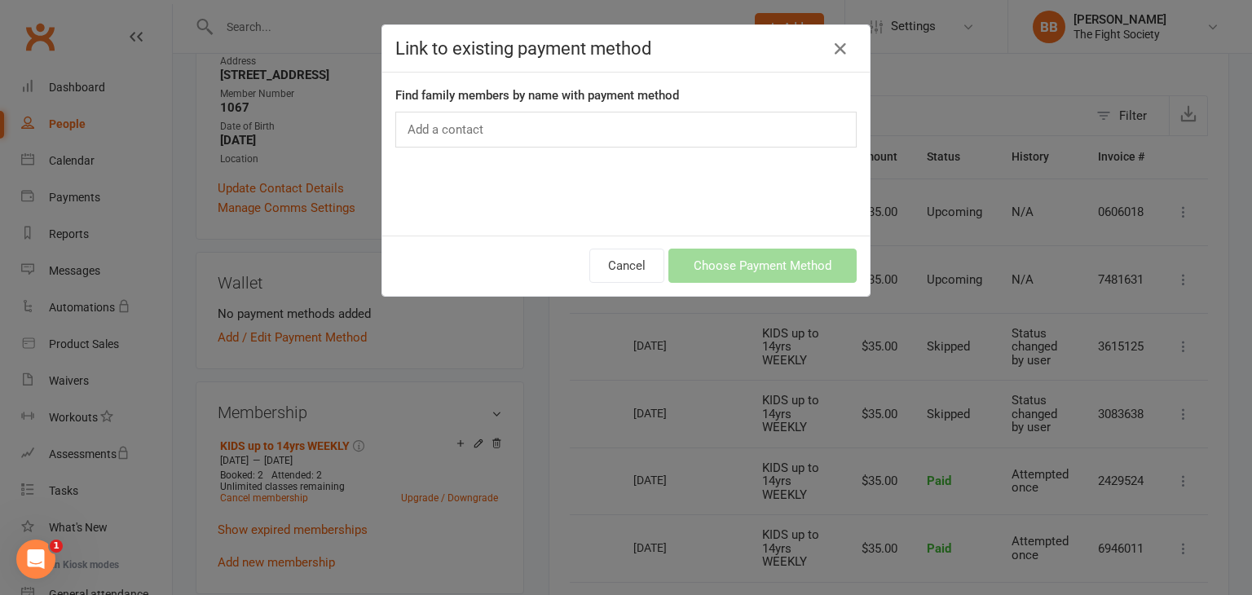
click at [531, 126] on div "Add a contact" at bounding box center [625, 130] width 461 height 36
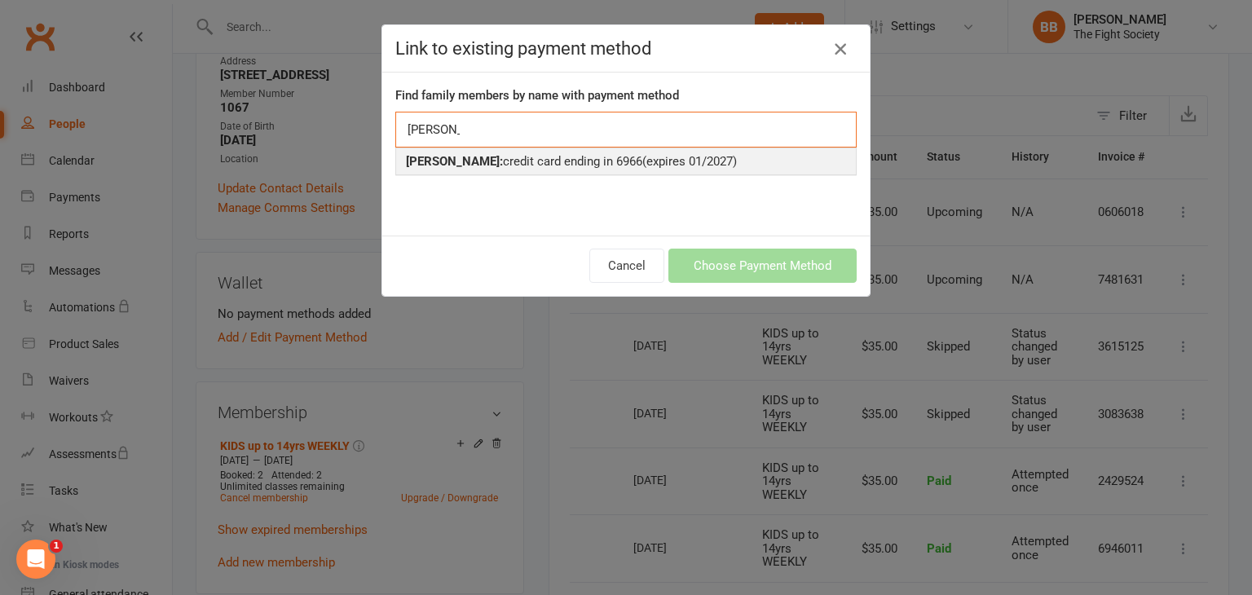
type input "[PERSON_NAME]"
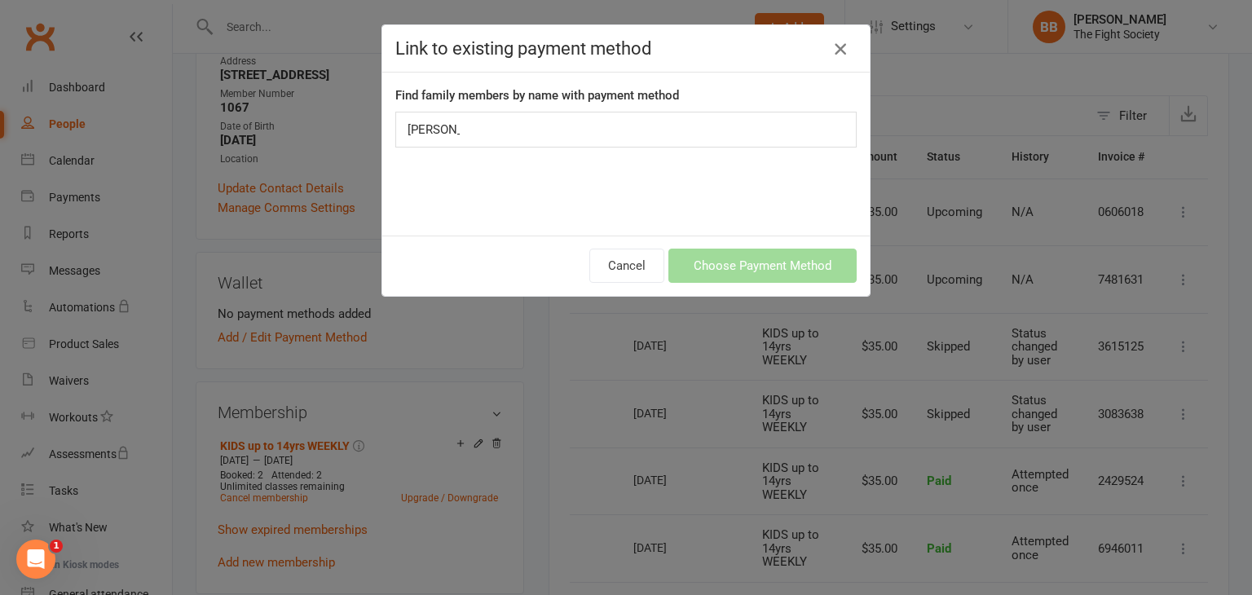
click at [838, 43] on icon "button" at bounding box center [841, 49] width 20 height 20
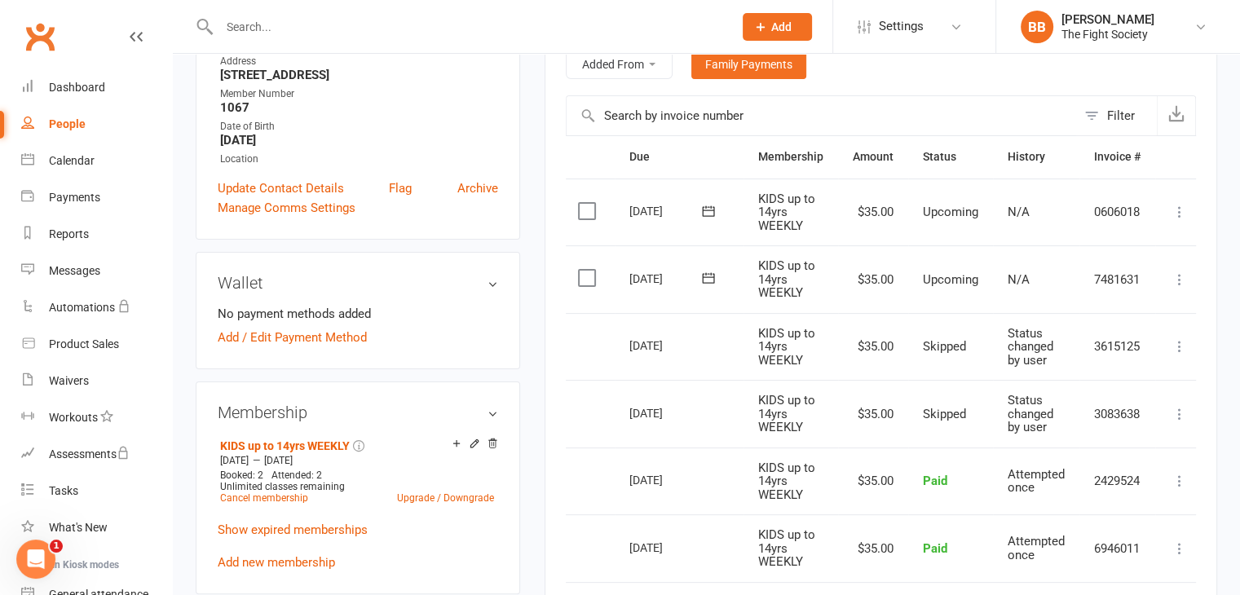
scroll to position [0, 0]
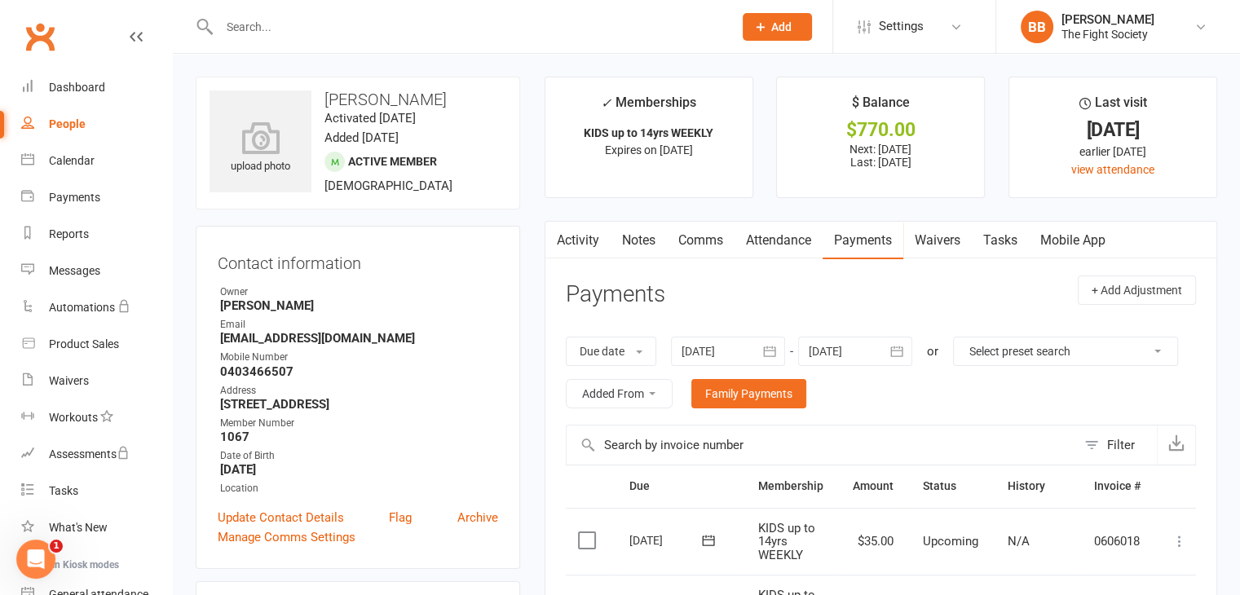
click at [342, 34] on input "text" at bounding box center [467, 26] width 507 height 23
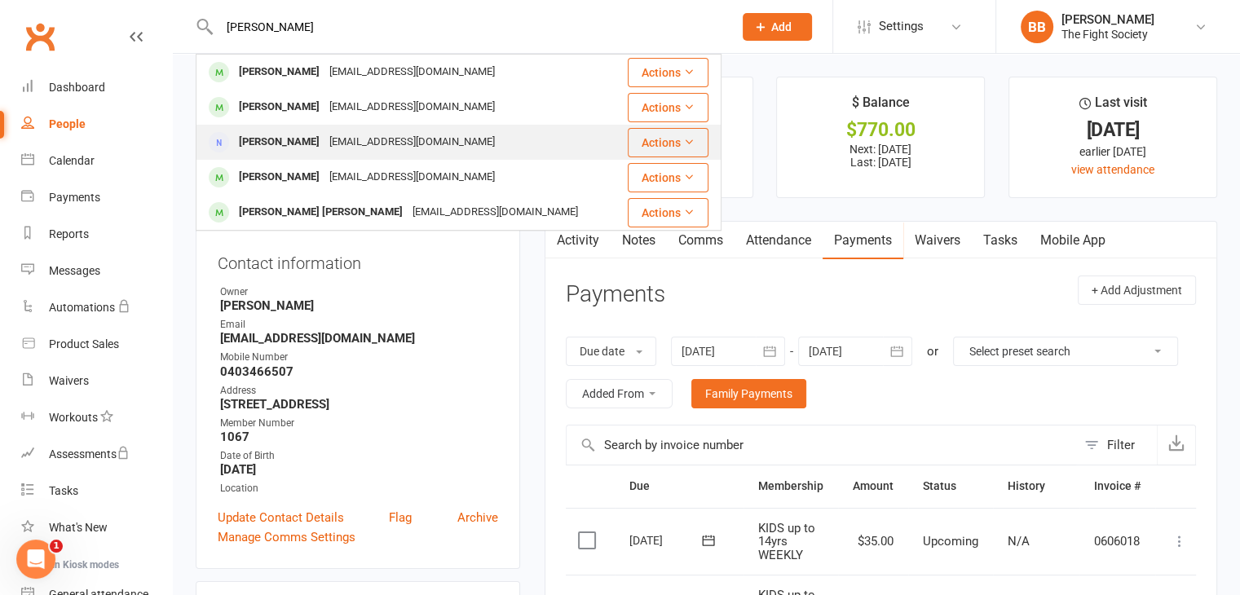
type input "[PERSON_NAME]"
click at [337, 139] on div "[EMAIL_ADDRESS][DOMAIN_NAME]" at bounding box center [411, 142] width 175 height 24
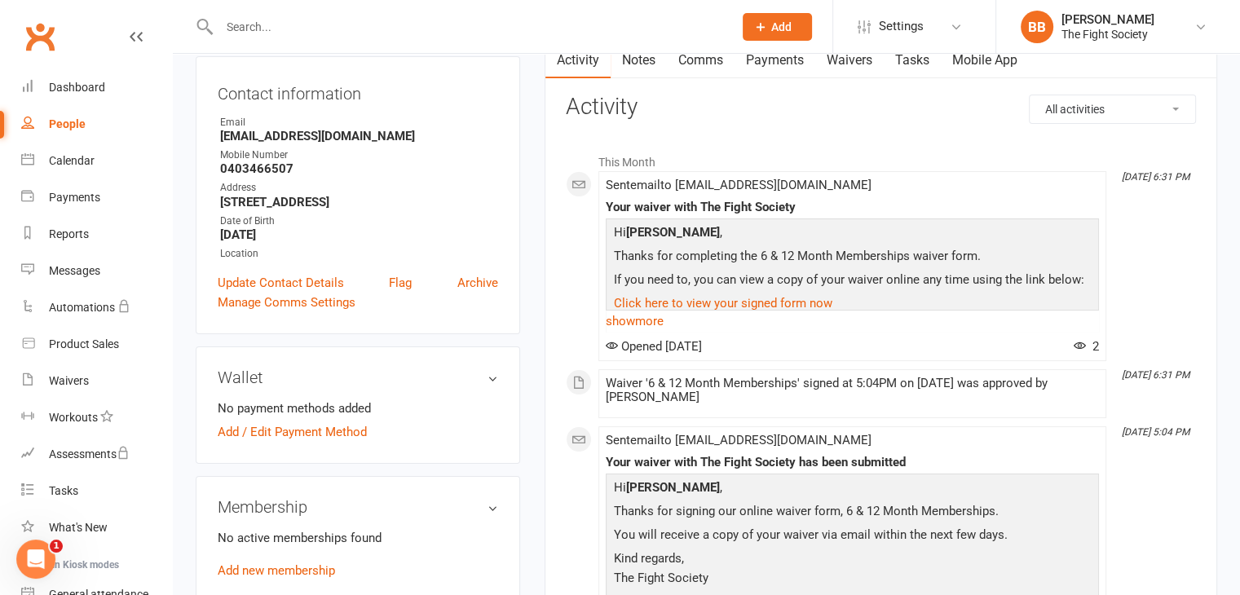
scroll to position [166, 0]
click at [300, 434] on link "Add / Edit Payment Method" at bounding box center [292, 432] width 149 height 20
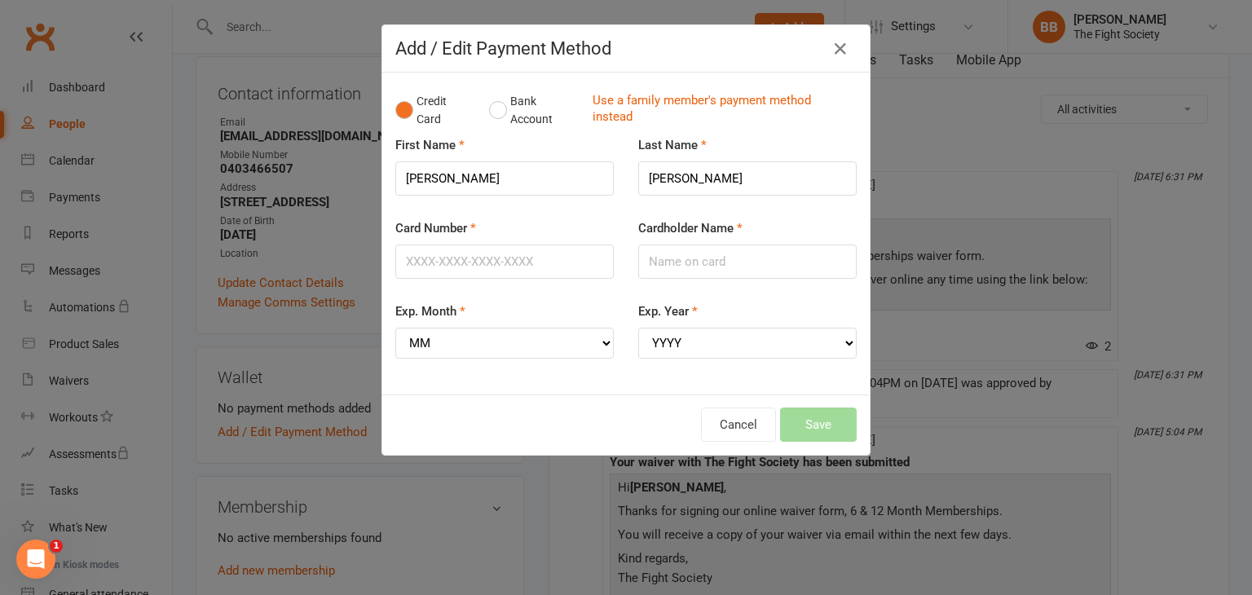
click at [474, 278] on div "Card Number" at bounding box center [504, 259] width 243 height 83
click at [519, 102] on button "Bank Account" at bounding box center [534, 111] width 90 height 50
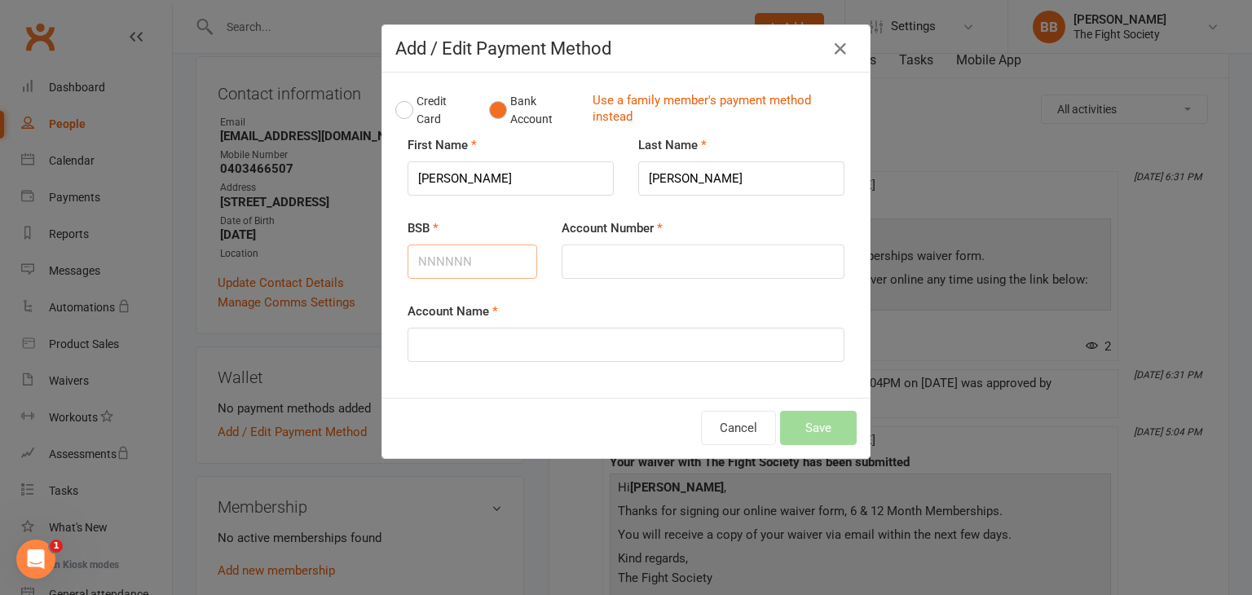
click at [468, 259] on input "BSB" at bounding box center [473, 262] width 130 height 34
type input "923100"
type input "318524276"
click at [454, 346] on input "Account Name" at bounding box center [626, 345] width 437 height 34
type input "[PERSON_NAME]"
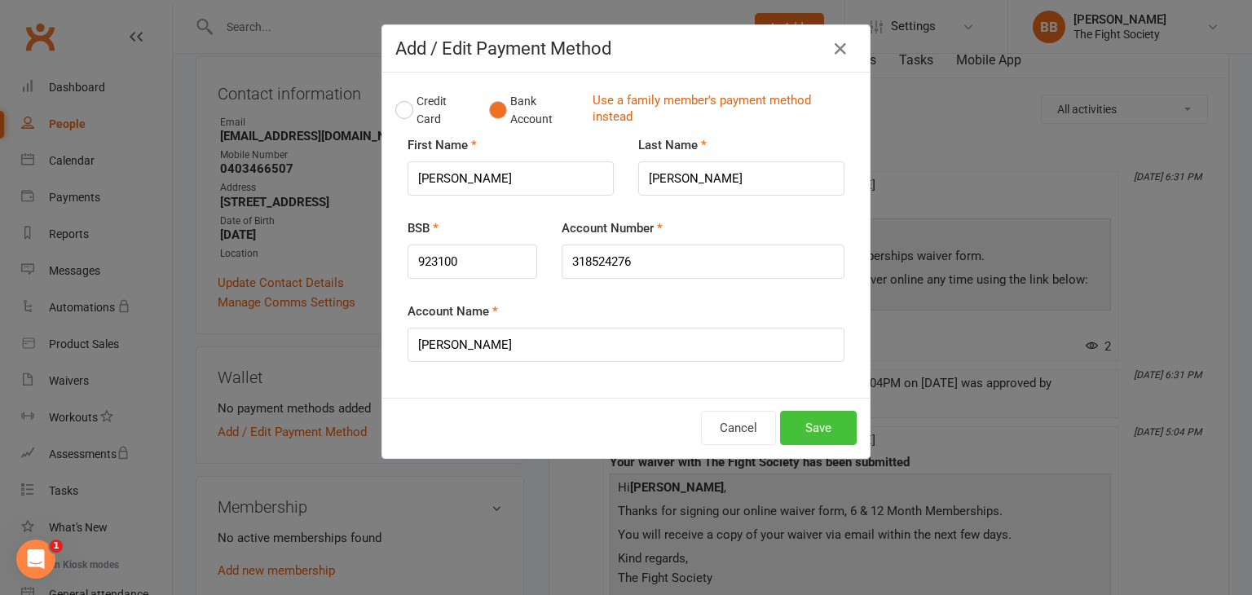
click at [790, 435] on button "Save" at bounding box center [818, 428] width 77 height 34
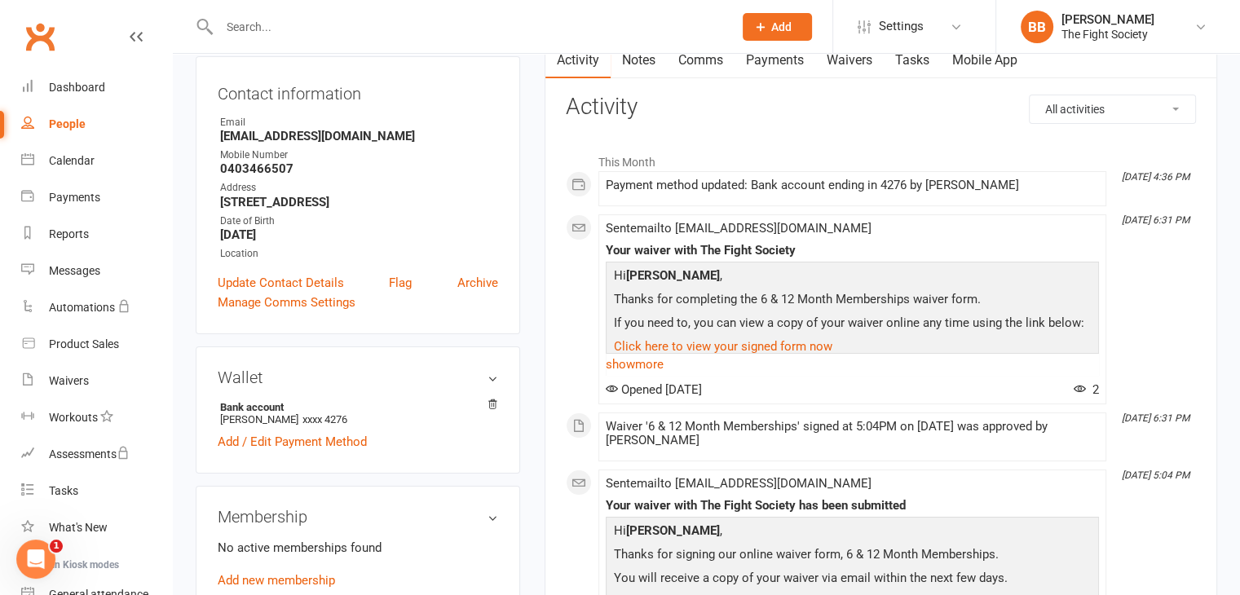
scroll to position [0, 0]
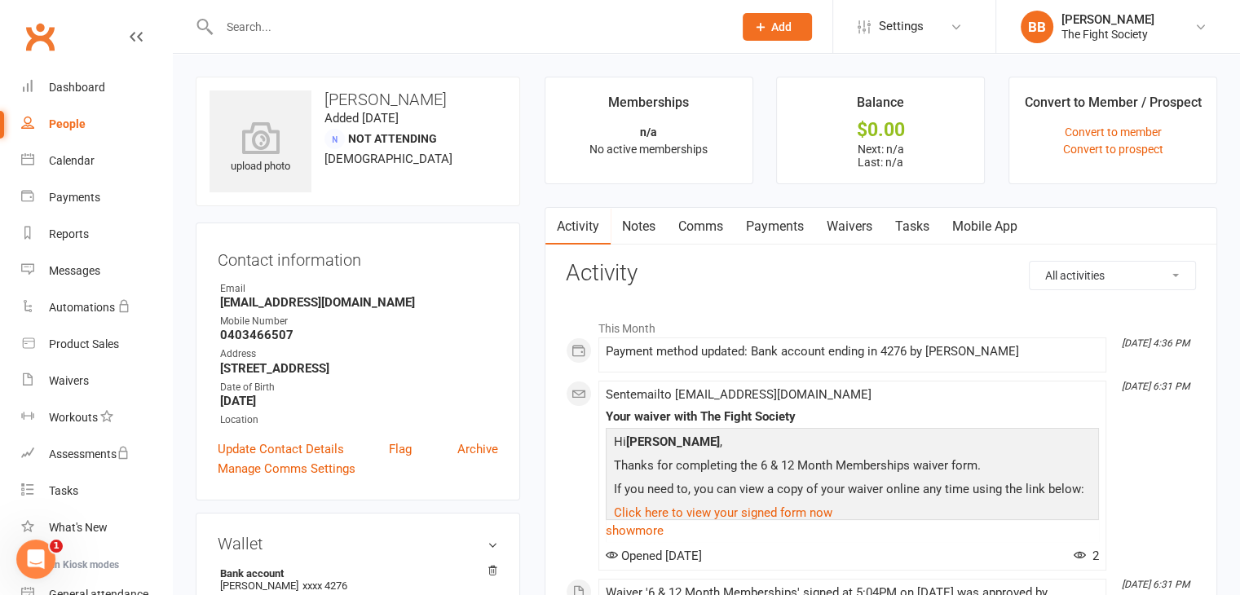
click at [277, 30] on input "text" at bounding box center [467, 26] width 507 height 23
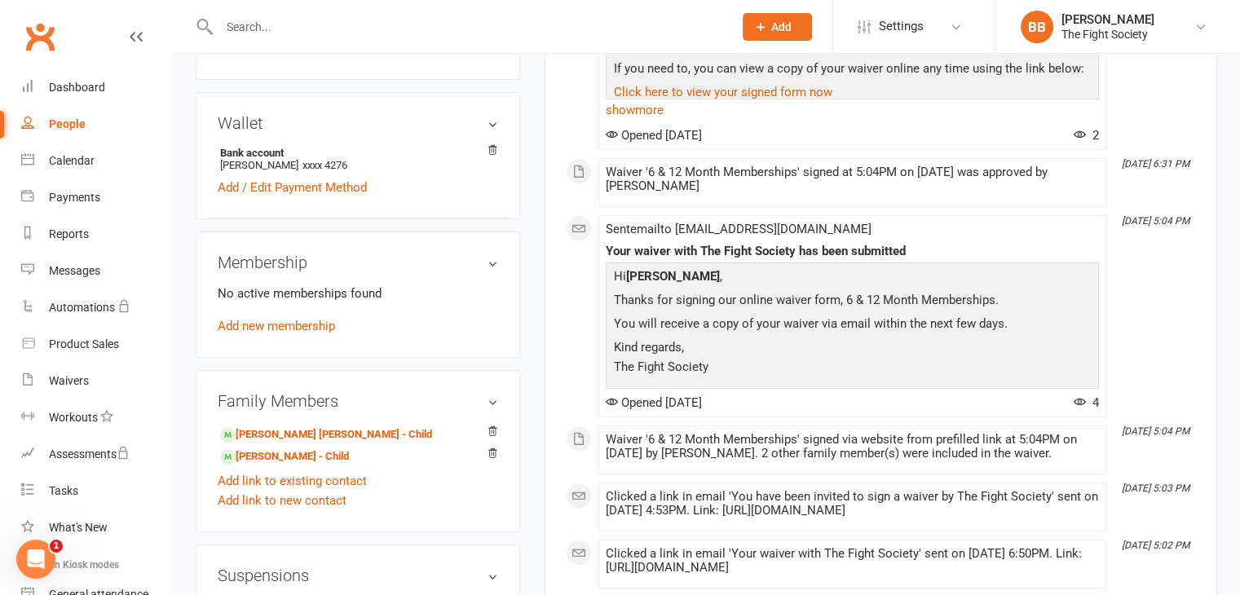
scroll to position [447, 0]
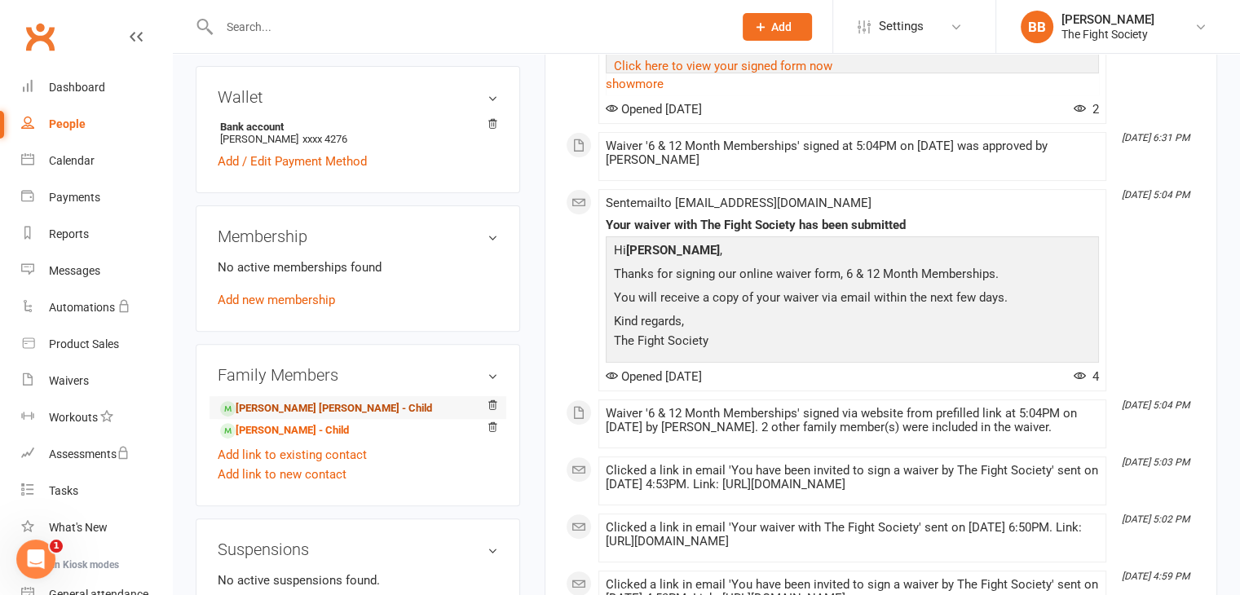
click at [320, 407] on link "[PERSON_NAME] [PERSON_NAME] - Child" at bounding box center [326, 408] width 212 height 17
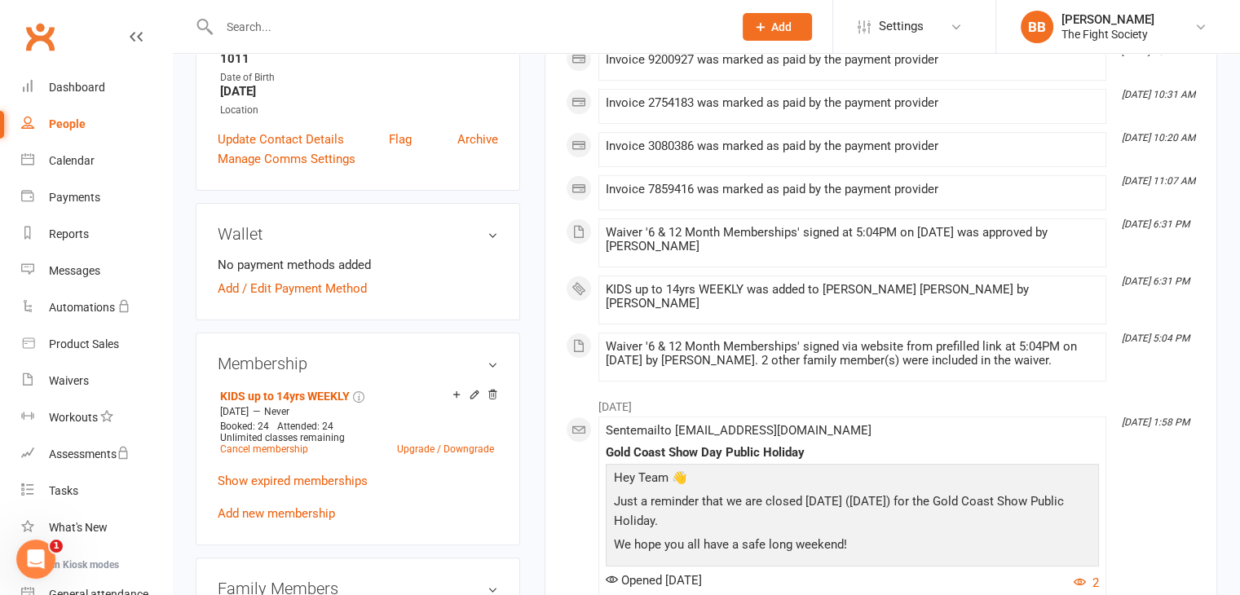
scroll to position [364, 0]
click at [329, 278] on link "Add / Edit Payment Method" at bounding box center [292, 288] width 149 height 20
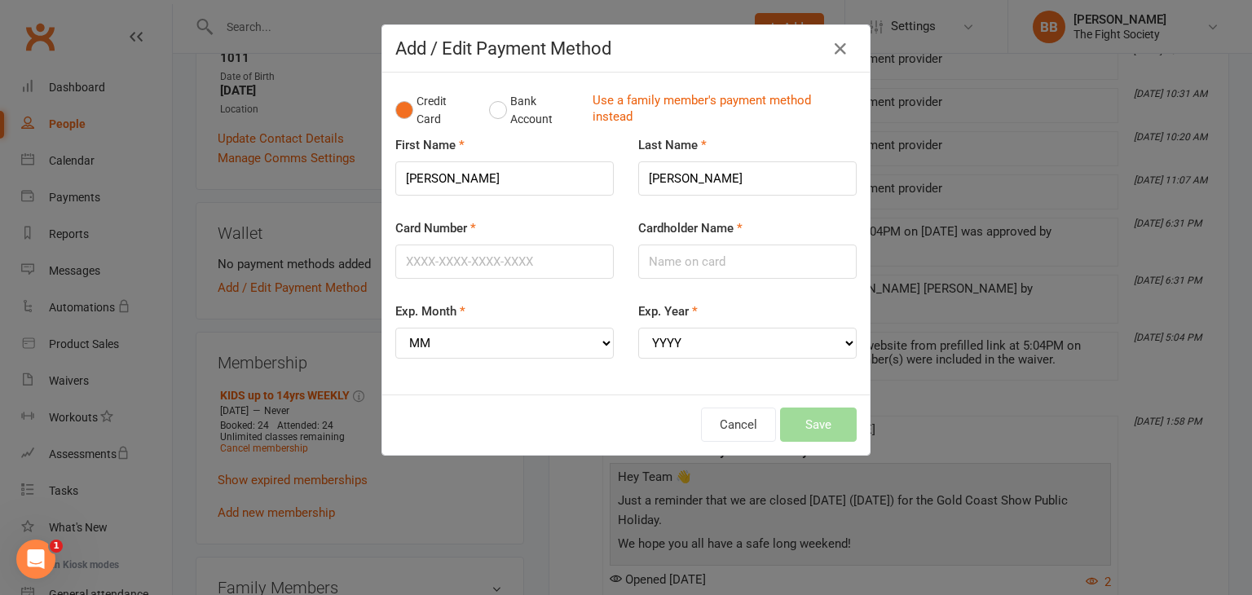
click at [679, 90] on div "Credit Card Bank Account Use a family member's payment method instead" at bounding box center [625, 111] width 461 height 50
click at [671, 108] on link "Use a family member's payment method instead" at bounding box center [721, 110] width 256 height 37
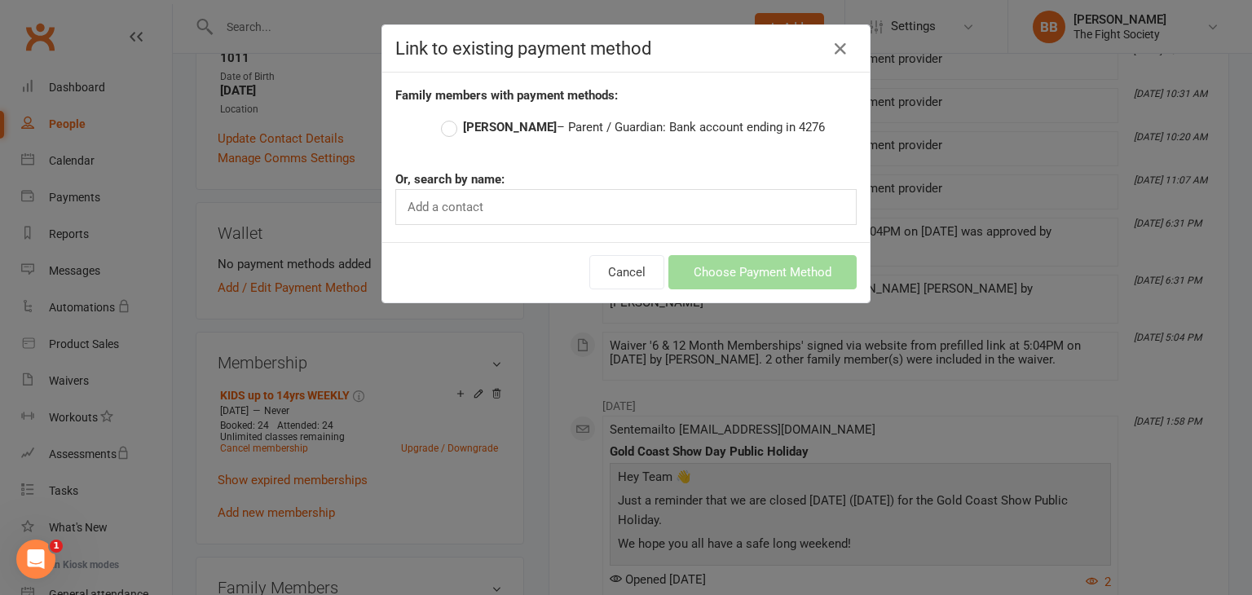
click at [441, 131] on label "[PERSON_NAME] – Parent / Guardian: Bank account ending in 4276" at bounding box center [633, 127] width 384 height 20
click at [441, 117] on input "[PERSON_NAME] – Parent / Guardian: Bank account ending in 4276" at bounding box center [446, 117] width 11 height 0
click at [757, 274] on button "Choose Payment Method" at bounding box center [763, 272] width 188 height 34
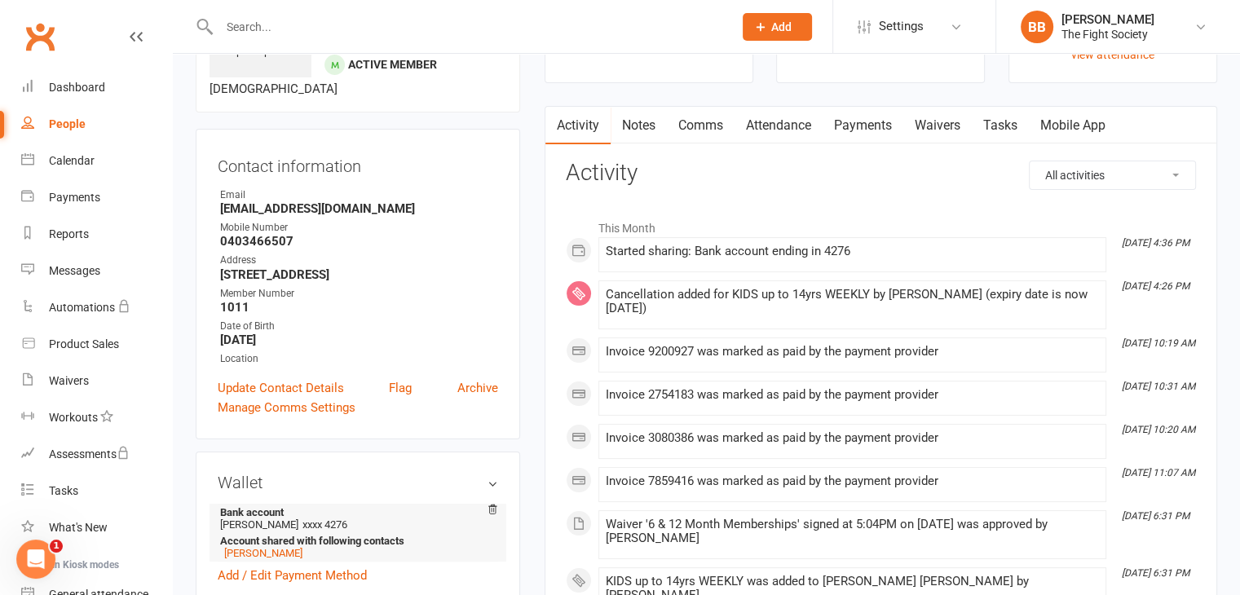
scroll to position [113, 0]
click at [356, 22] on input "text" at bounding box center [467, 26] width 507 height 23
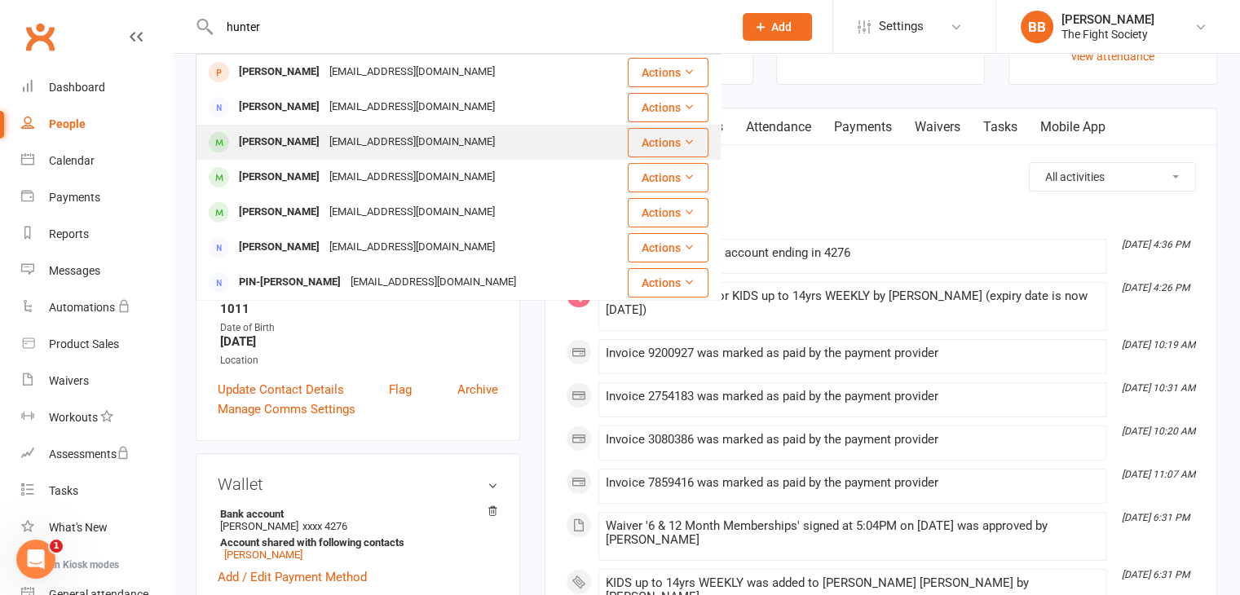
type input "hunter"
click at [330, 136] on div "[EMAIL_ADDRESS][DOMAIN_NAME]" at bounding box center [411, 142] width 175 height 24
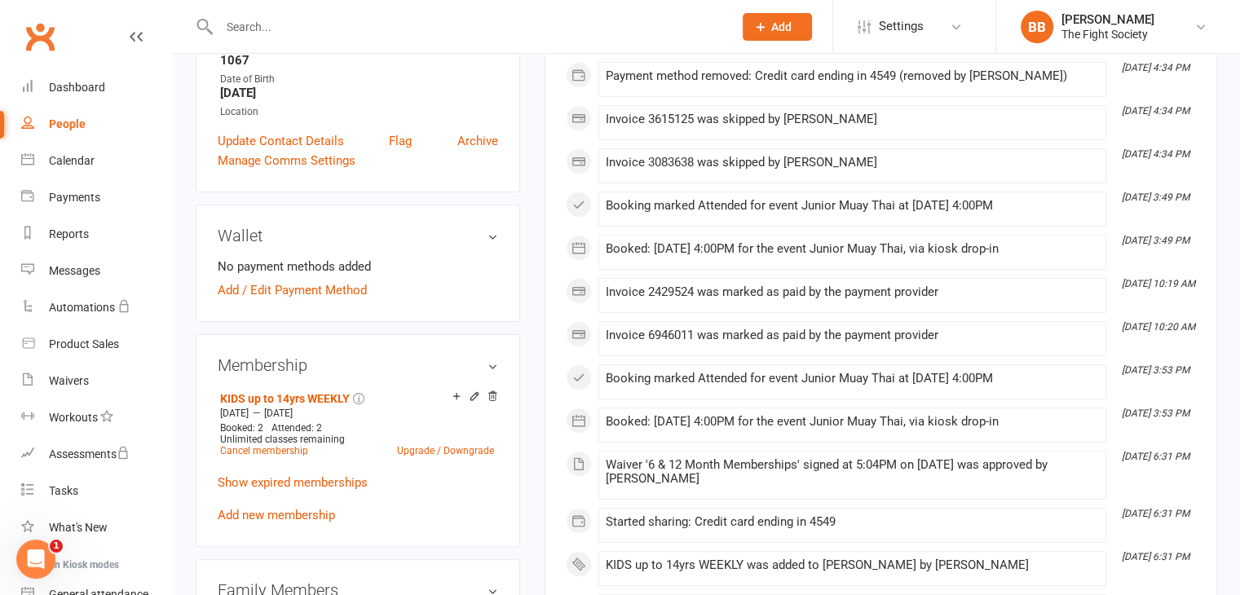
scroll to position [377, 0]
click at [345, 293] on link "Add / Edit Payment Method" at bounding box center [292, 290] width 149 height 20
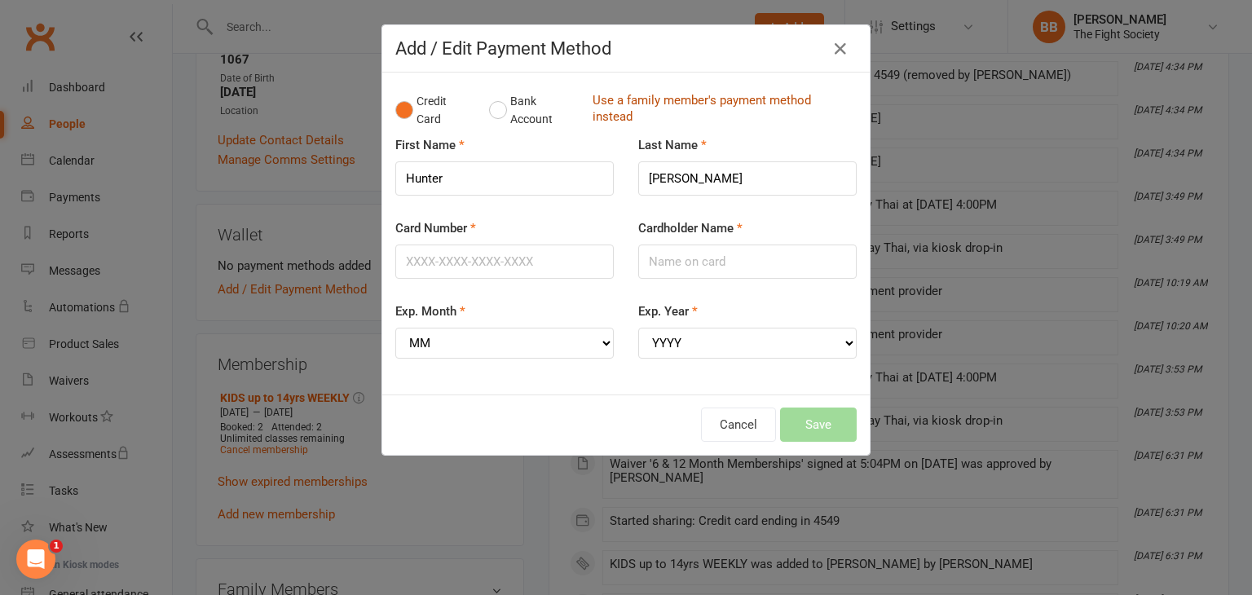
click at [593, 105] on link "Use a family member's payment method instead" at bounding box center [721, 110] width 256 height 37
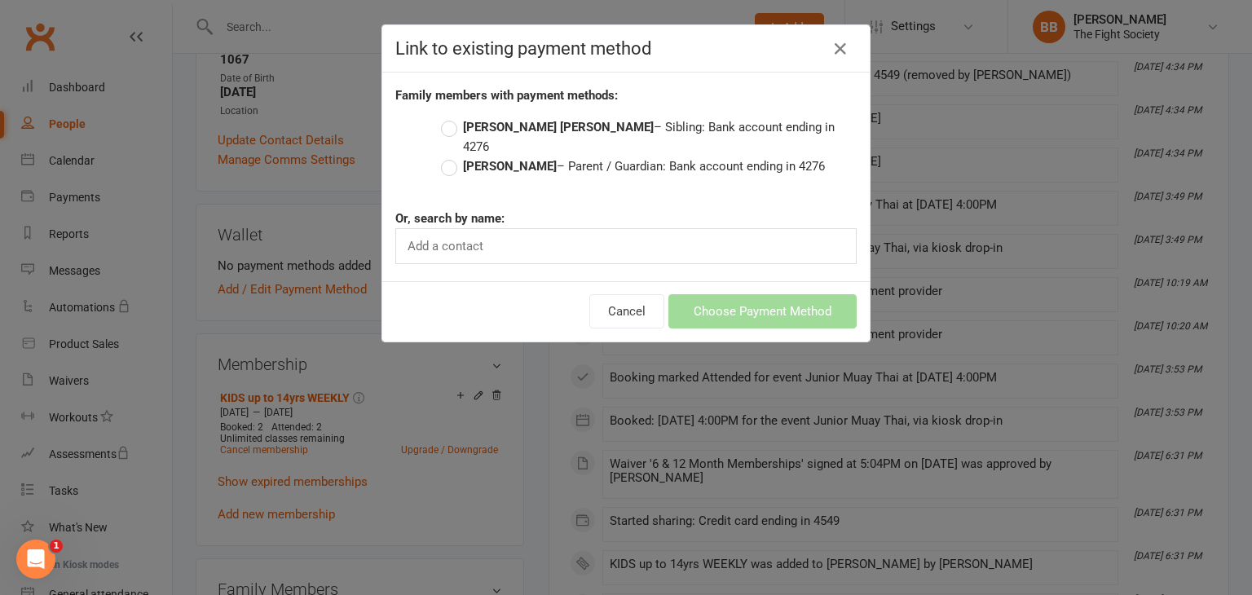
click at [494, 159] on strong "[PERSON_NAME]" at bounding box center [510, 166] width 94 height 15
click at [452, 157] on input "[PERSON_NAME] – Parent / Guardian: Bank account ending in 4276" at bounding box center [446, 157] width 11 height 0
click at [781, 294] on button "Choose Payment Method" at bounding box center [763, 311] width 188 height 34
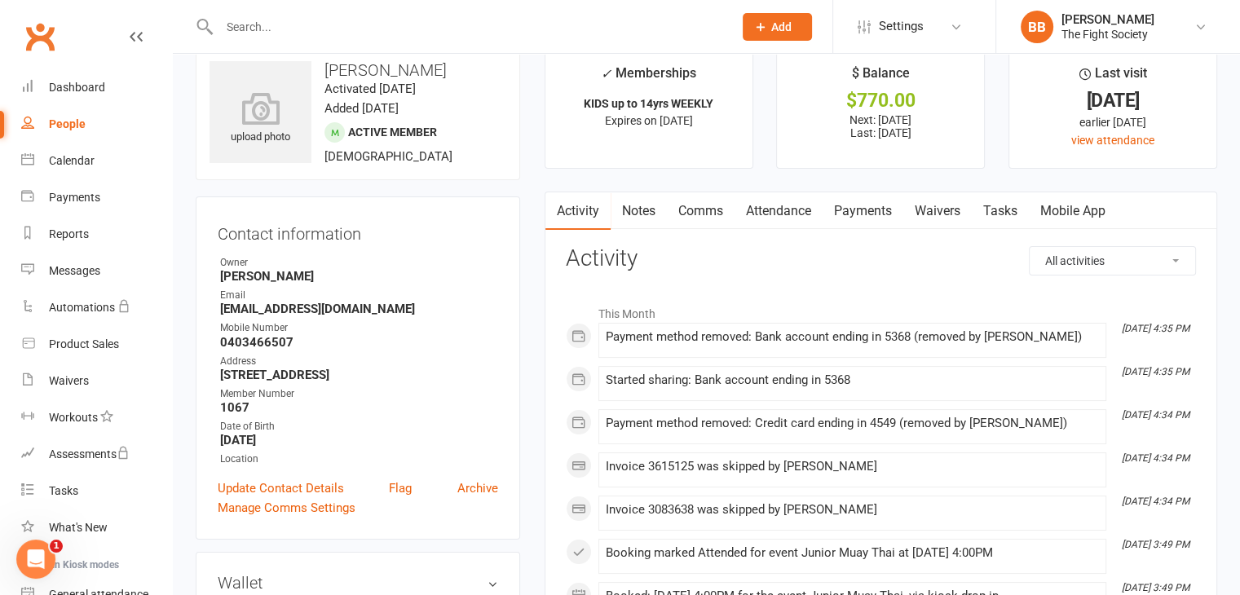
scroll to position [0, 0]
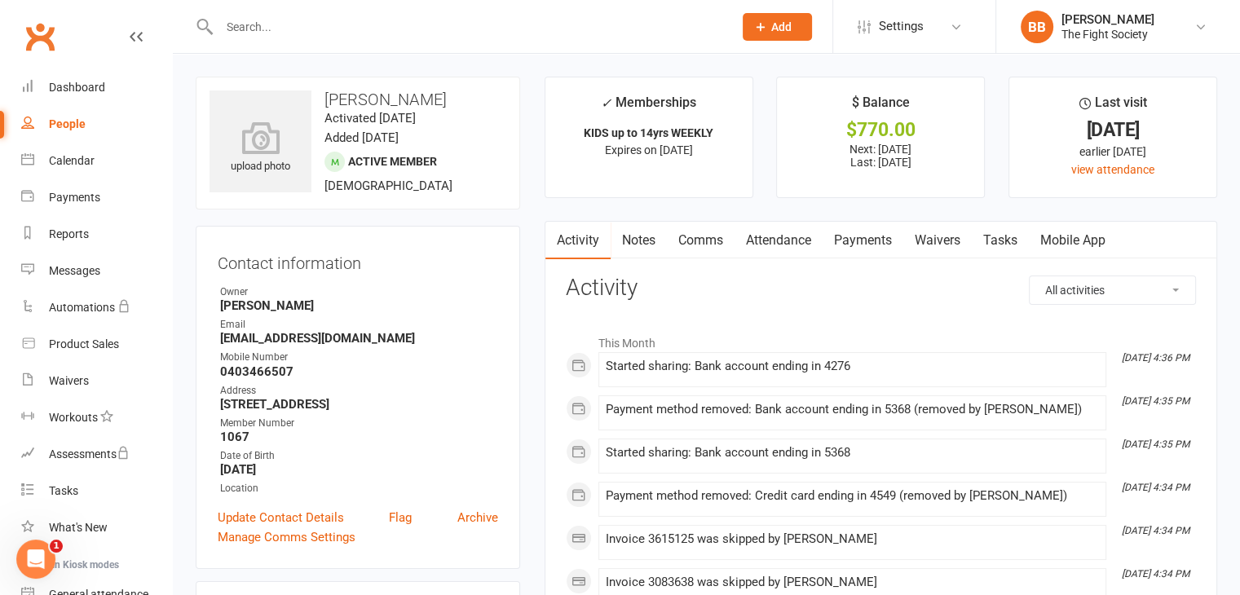
click at [846, 222] on link "Payments" at bounding box center [863, 241] width 81 height 38
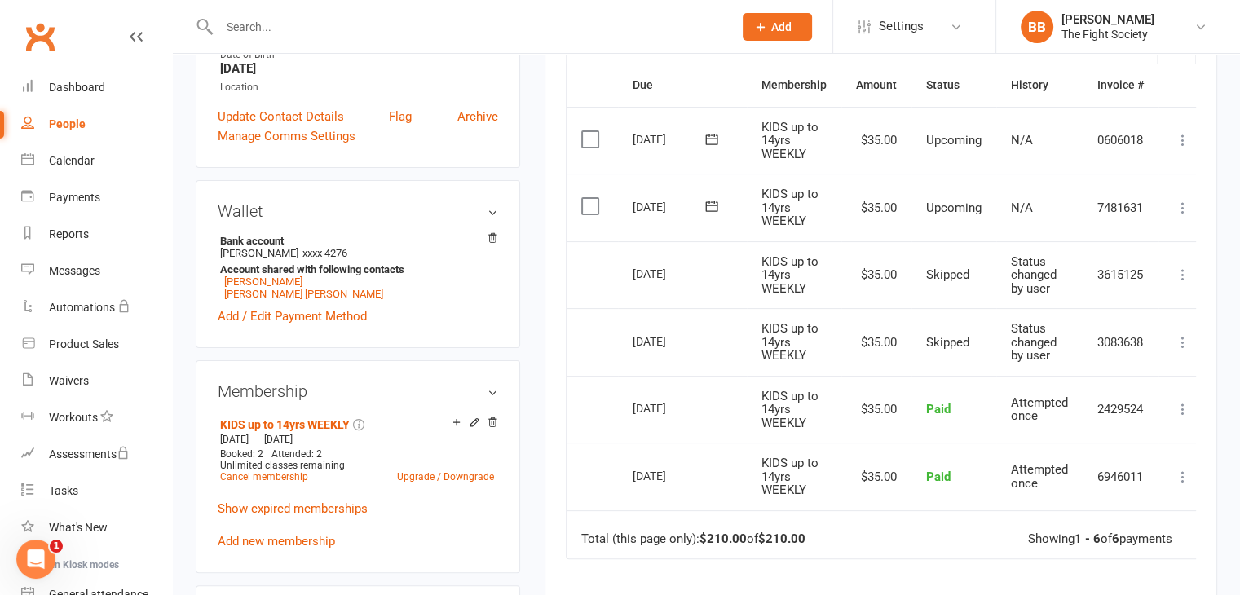
scroll to position [404, 0]
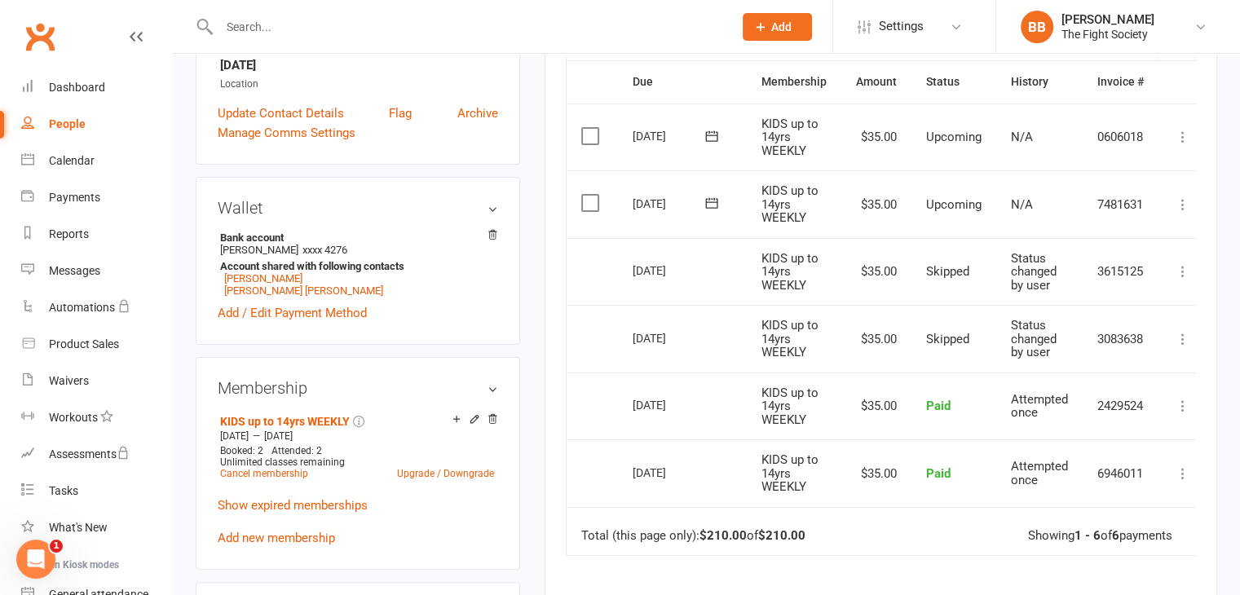
click at [1175, 203] on icon at bounding box center [1183, 204] width 16 height 16
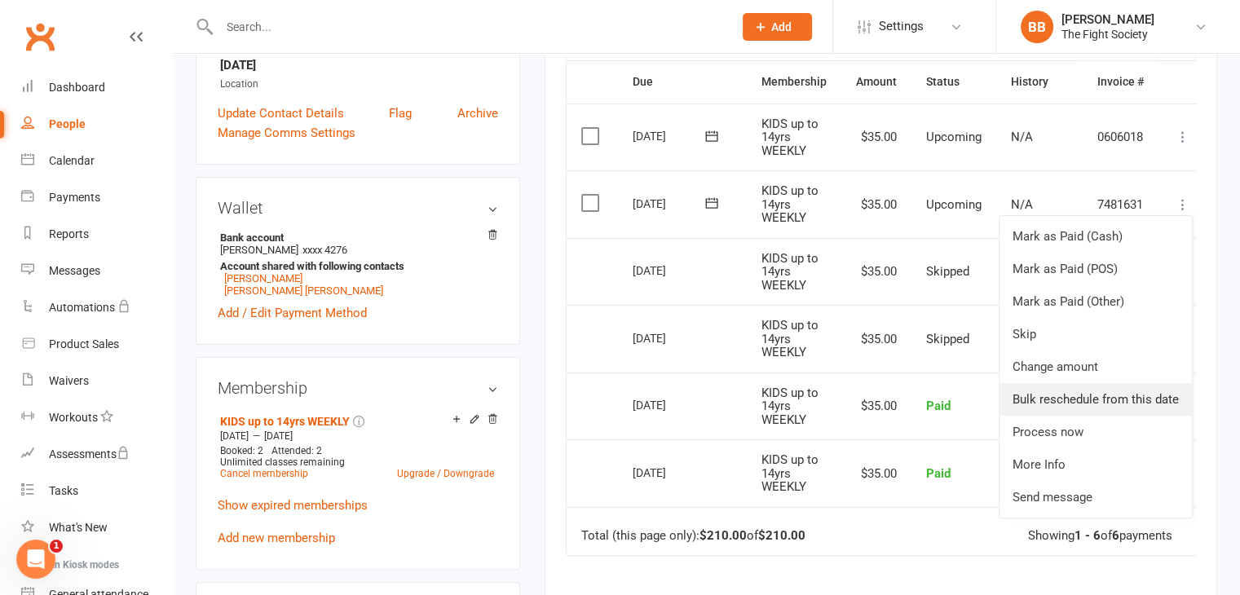
click at [1108, 395] on link "Bulk reschedule from this date" at bounding box center [1096, 399] width 192 height 33
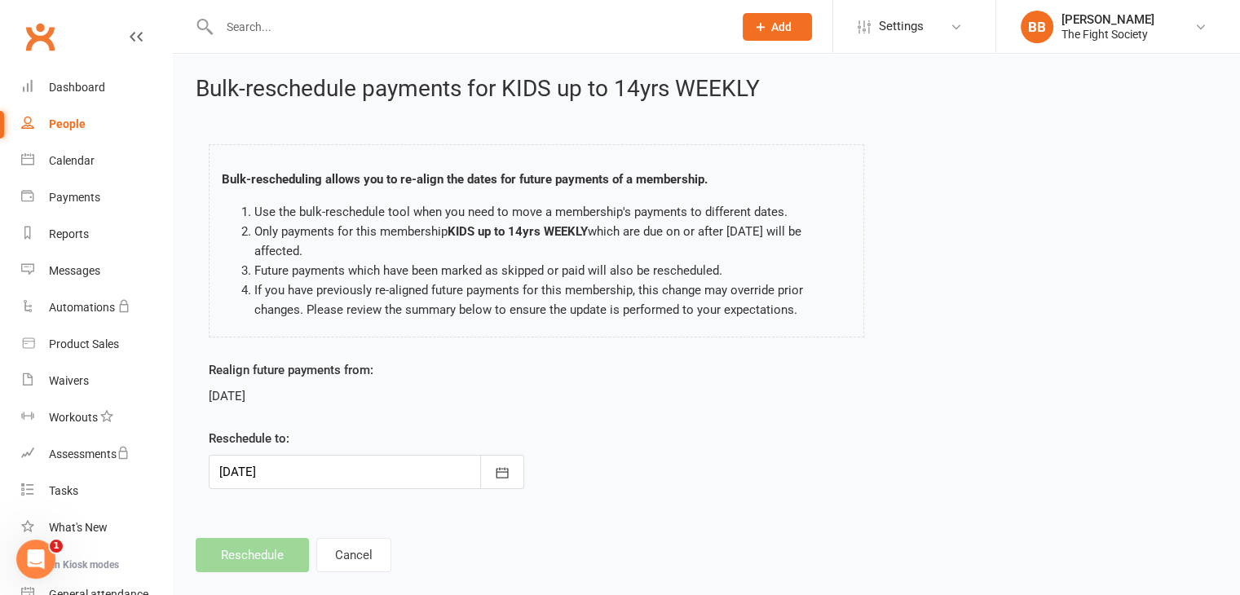
click at [307, 466] on div at bounding box center [367, 472] width 316 height 34
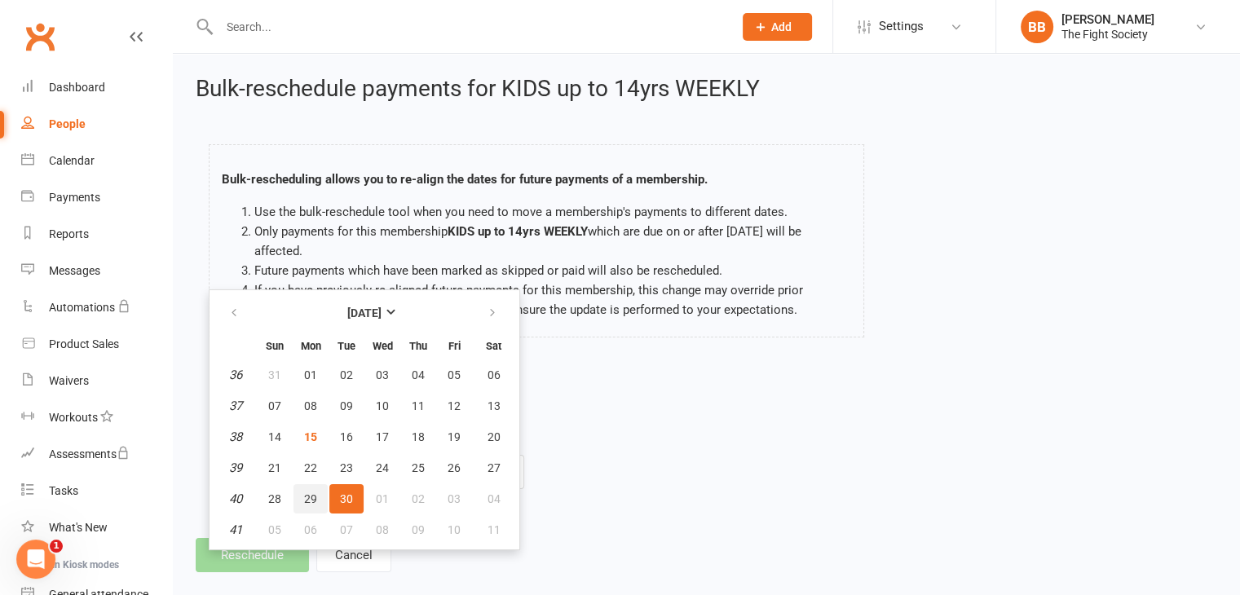
click at [313, 499] on span "29" at bounding box center [310, 498] width 13 height 13
type input "[DATE]"
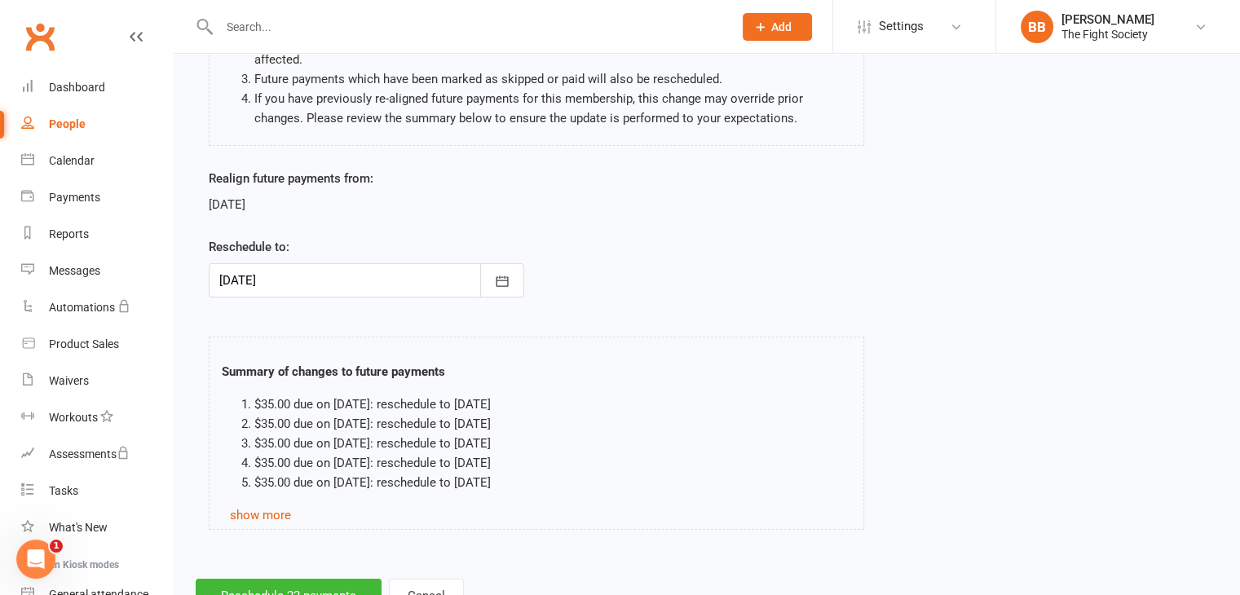
scroll to position [205, 0]
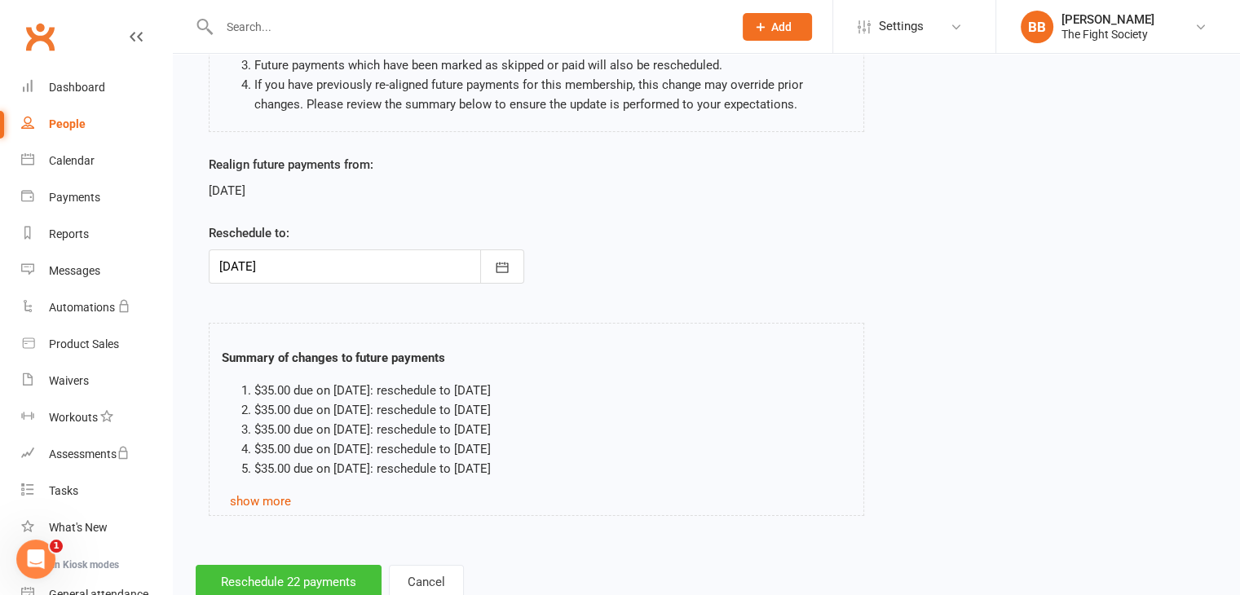
click at [238, 580] on button "Reschedule 22 payments" at bounding box center [289, 582] width 186 height 34
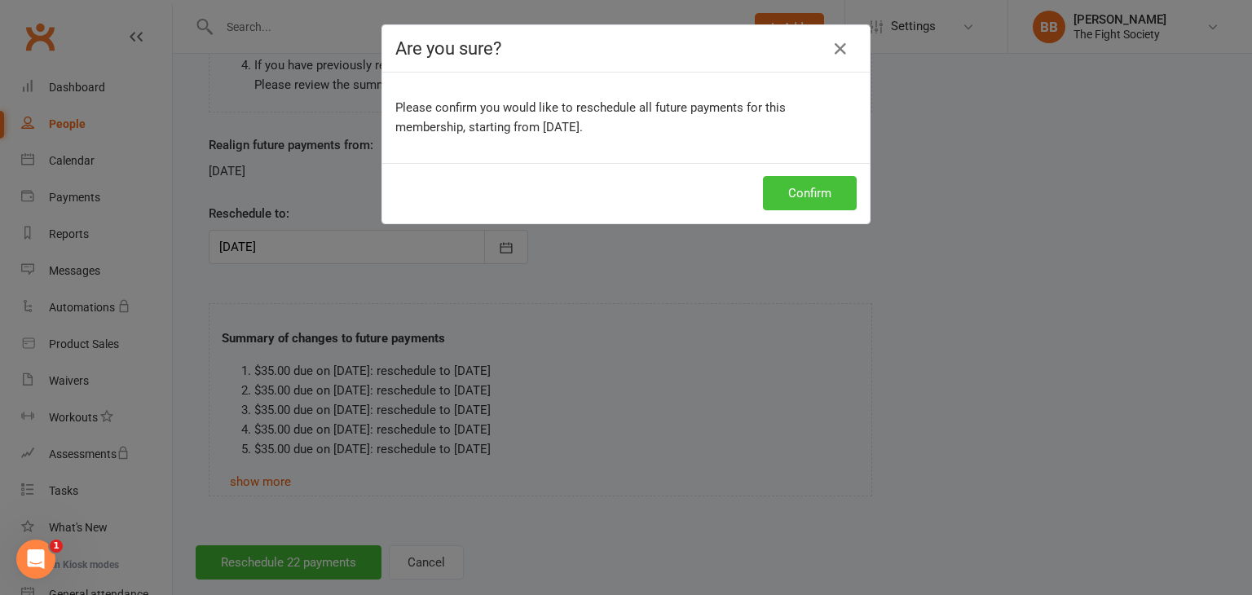
click at [807, 181] on button "Confirm" at bounding box center [810, 193] width 94 height 34
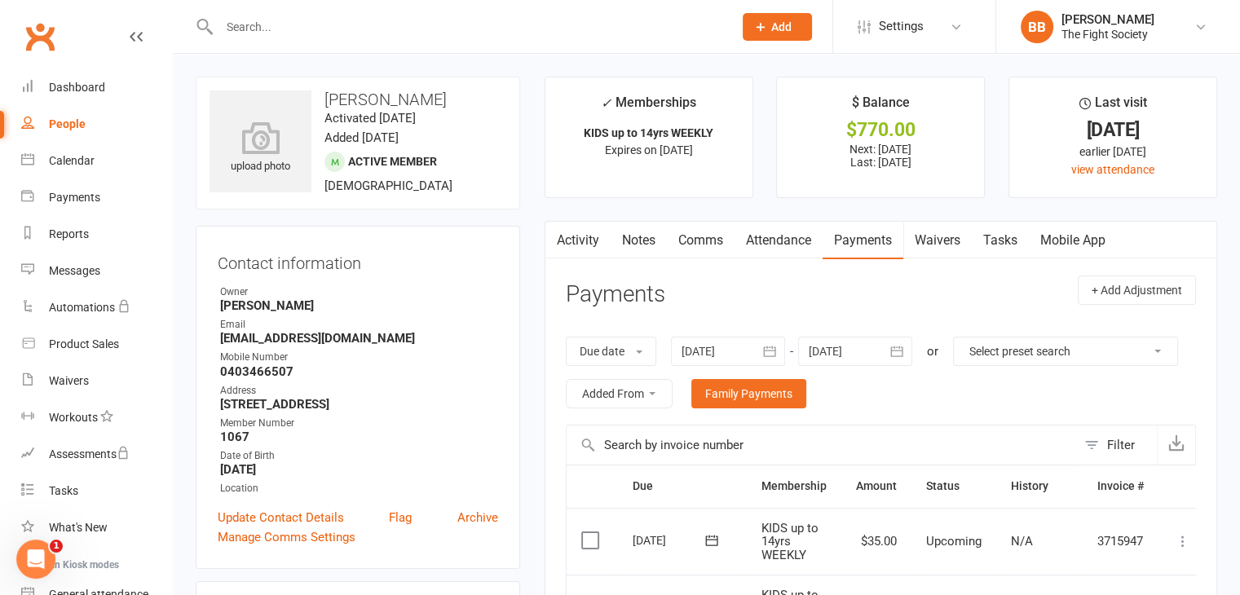
click at [477, 31] on input "text" at bounding box center [467, 26] width 507 height 23
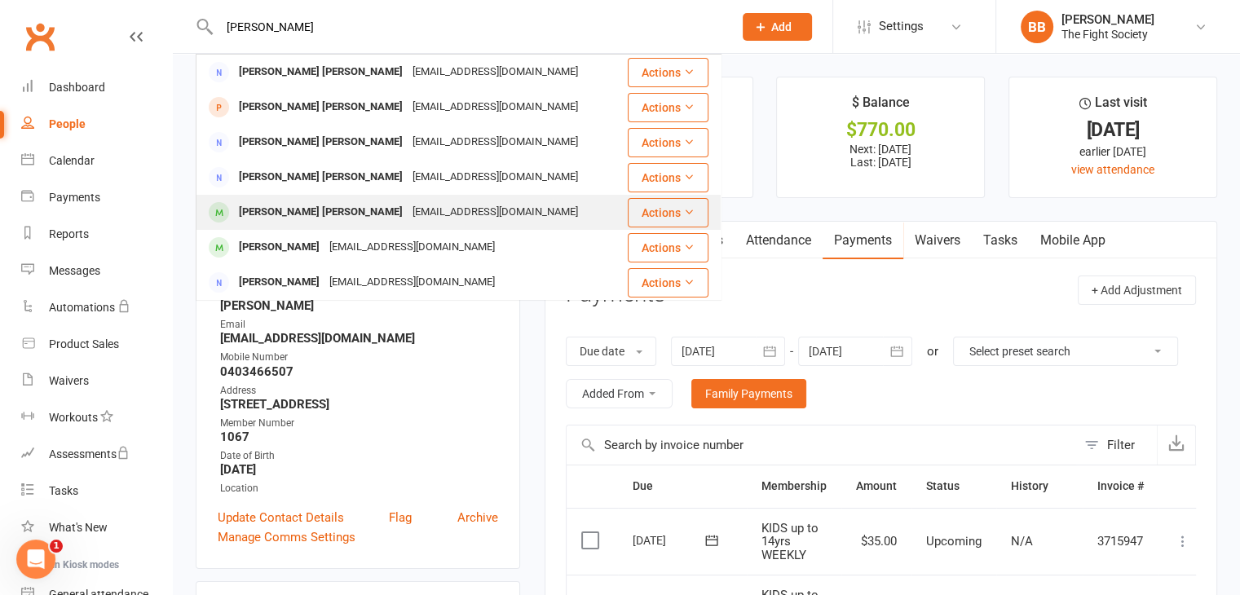
type input "[PERSON_NAME]"
click at [311, 215] on div "[PERSON_NAME] [PERSON_NAME]" at bounding box center [321, 213] width 174 height 24
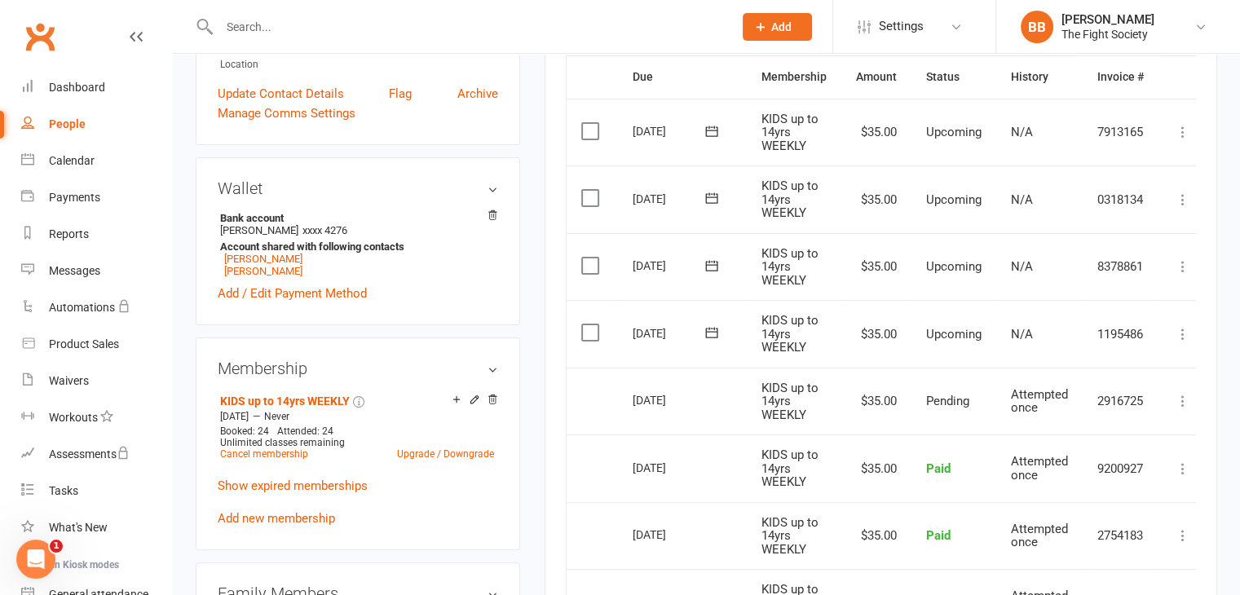
scroll to position [410, 0]
click at [1186, 336] on icon at bounding box center [1183, 333] width 16 height 16
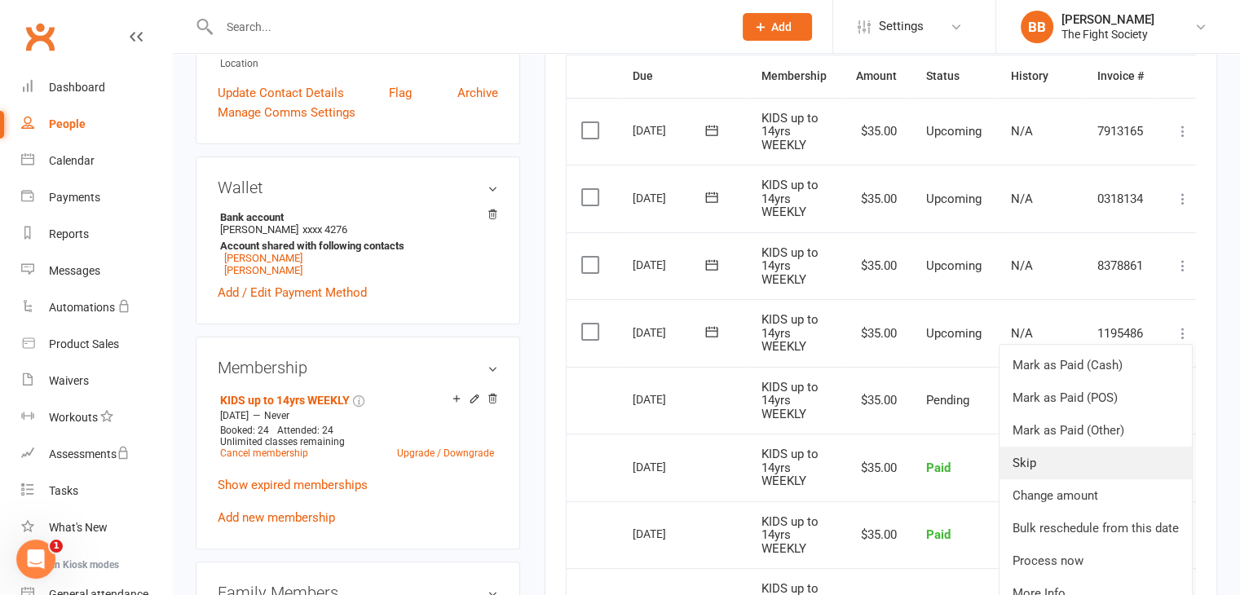
click at [1072, 463] on link "Skip" at bounding box center [1096, 463] width 192 height 33
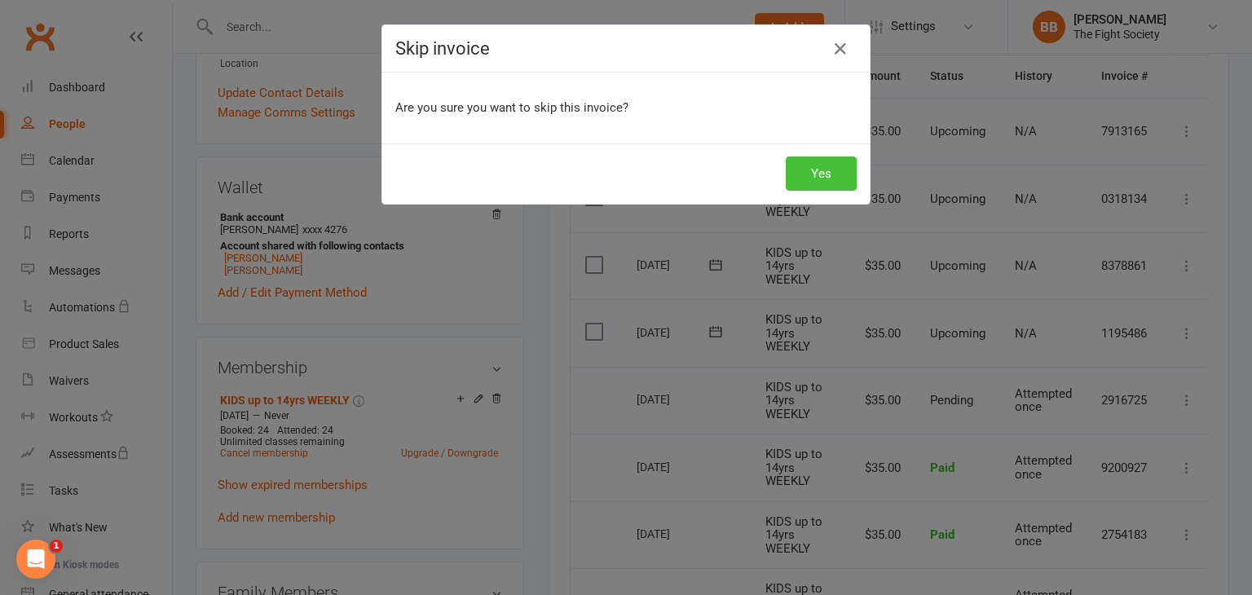
click at [803, 182] on button "Yes" at bounding box center [821, 174] width 71 height 34
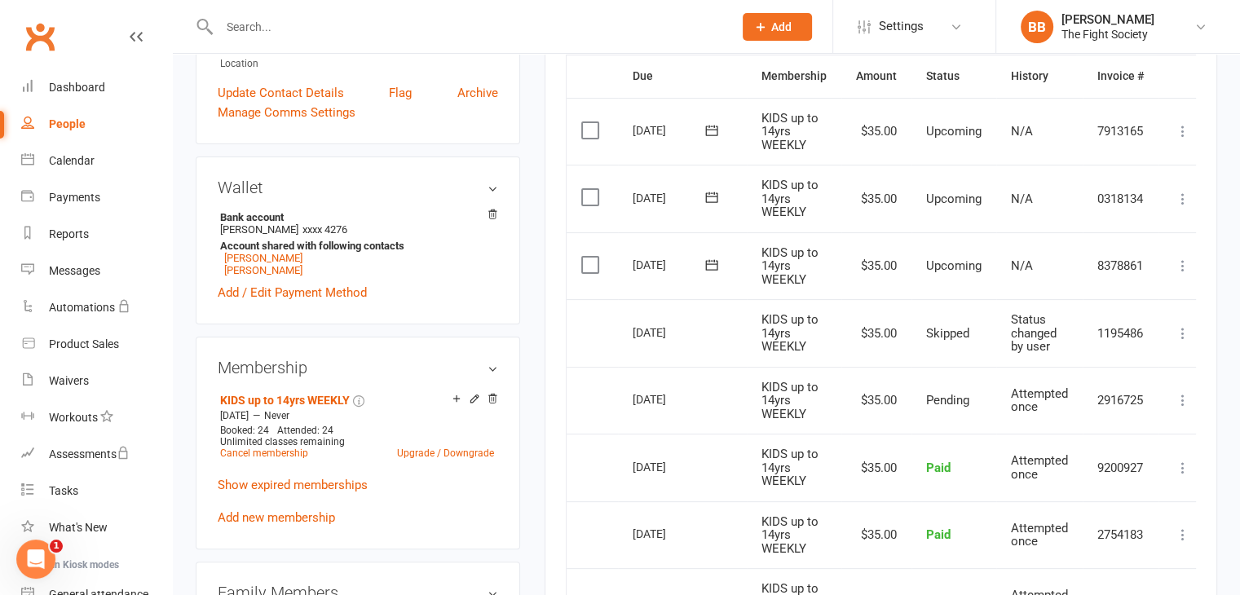
click at [333, 29] on input "text" at bounding box center [467, 26] width 507 height 23
type input "c"
type input "t"
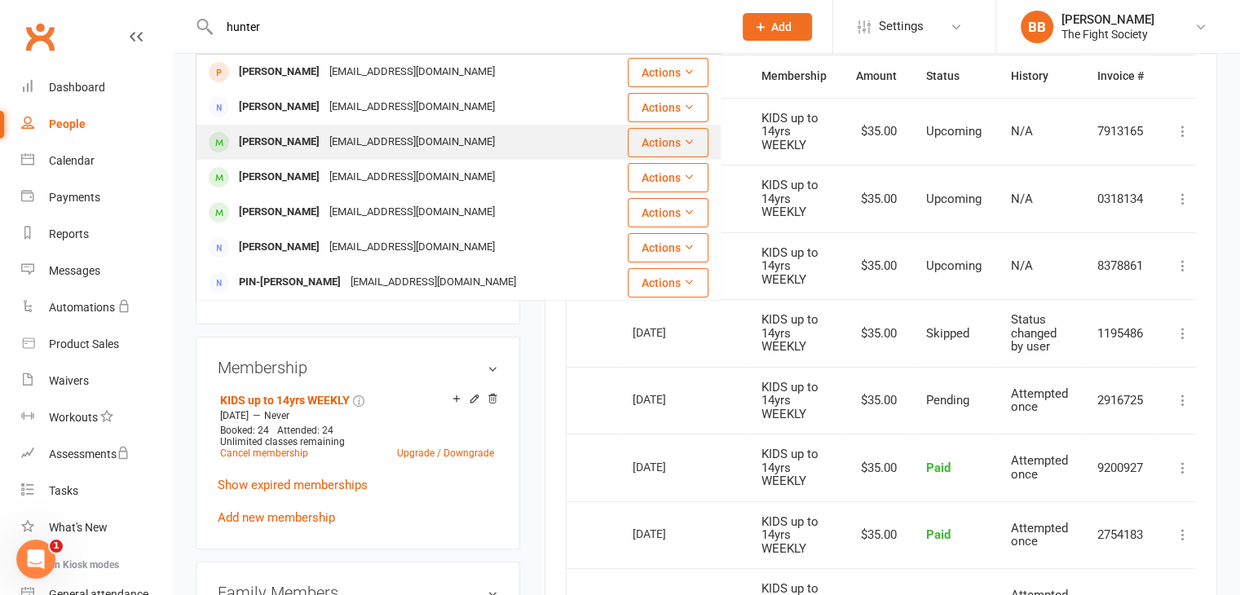
type input "hunter"
click at [362, 146] on div "[EMAIL_ADDRESS][DOMAIN_NAME]" at bounding box center [411, 142] width 175 height 24
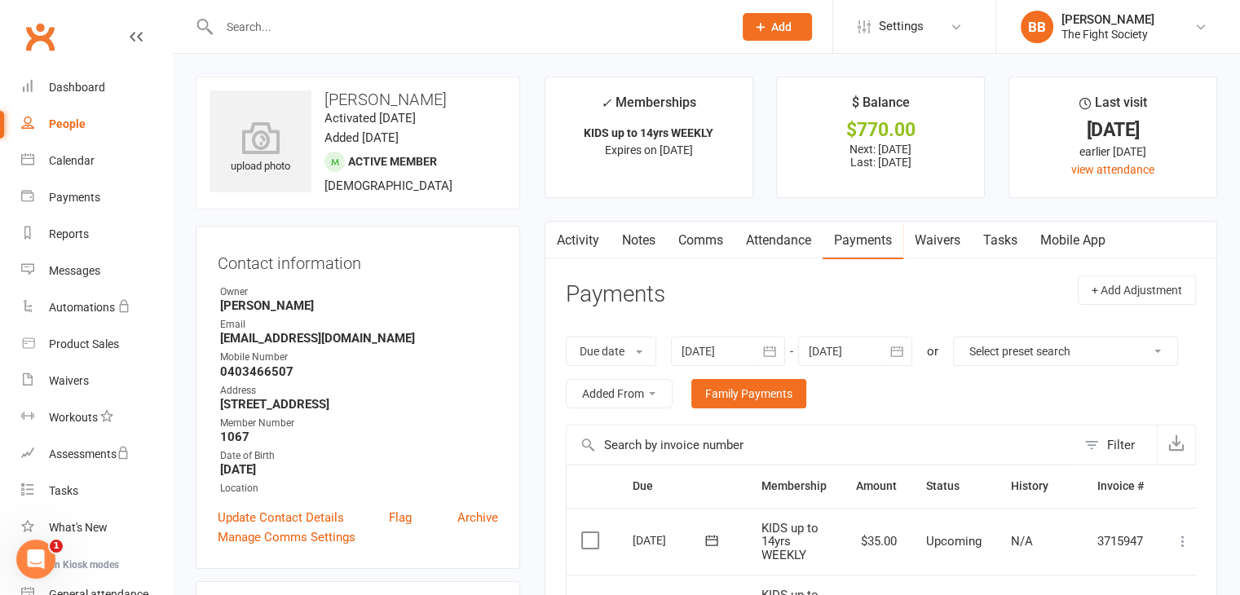
scroll to position [5, 0]
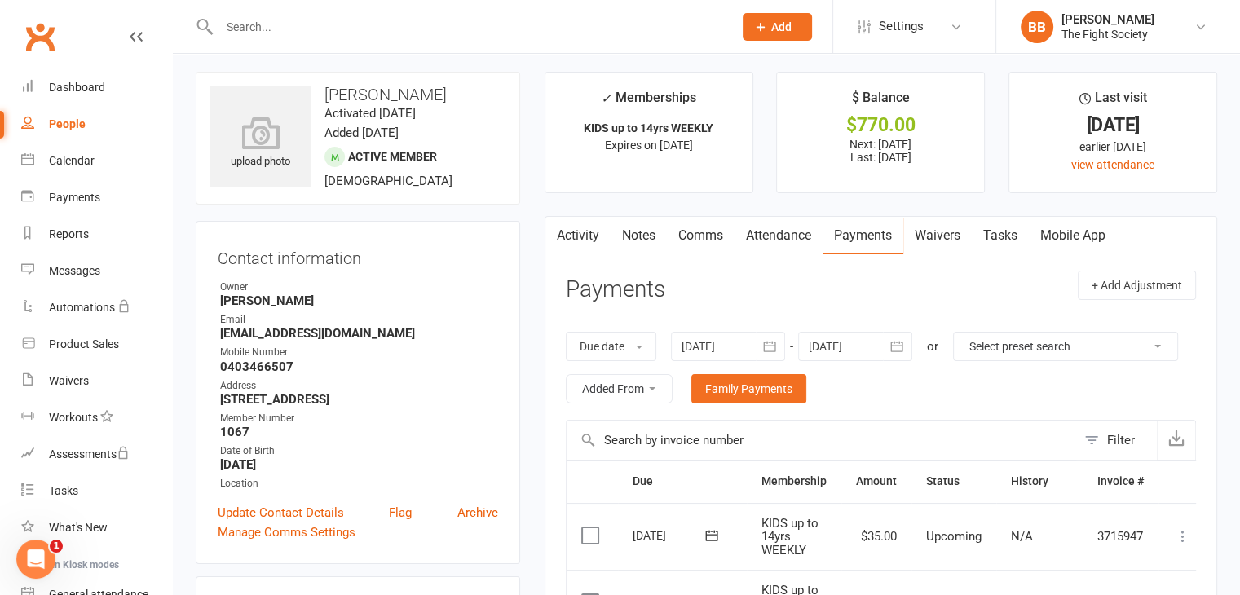
click at [330, 231] on div "Contact information Owner [PERSON_NAME] Email [EMAIL_ADDRESS][DOMAIN_NAME] Mobi…" at bounding box center [358, 392] width 324 height 343
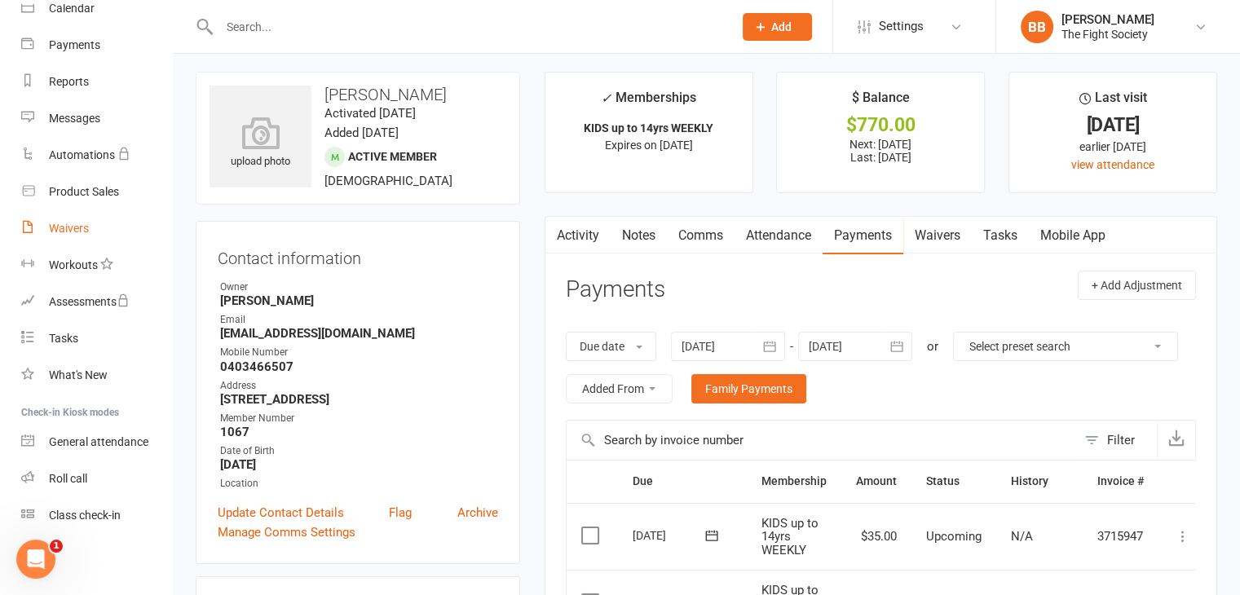
click at [65, 223] on div "Waivers" at bounding box center [69, 228] width 40 height 13
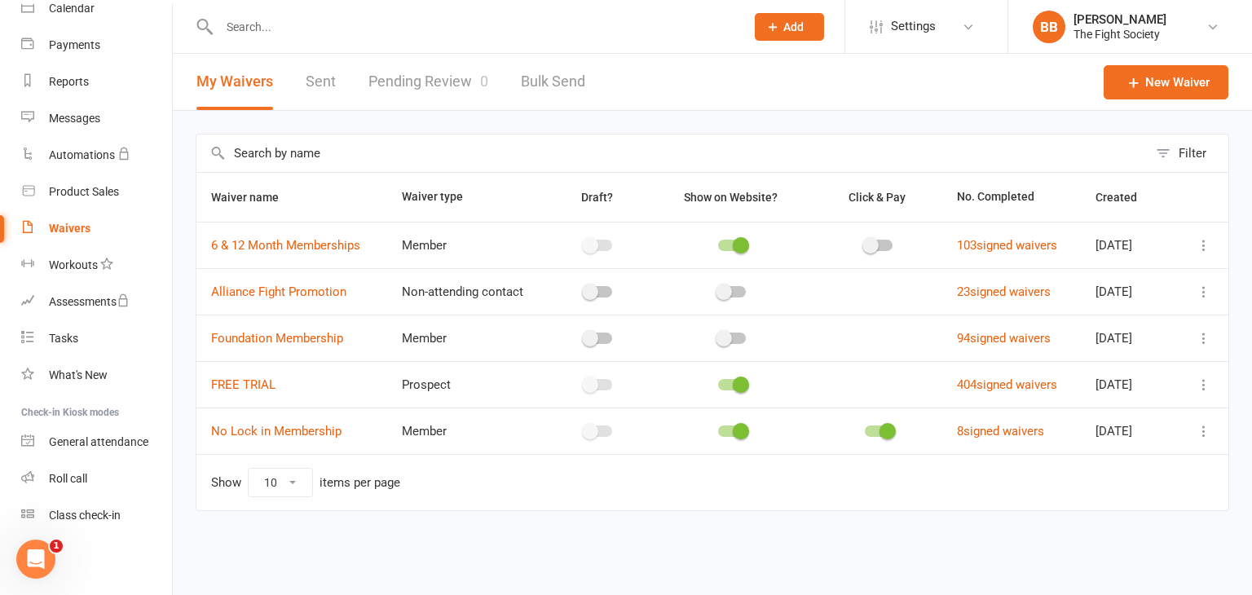
click at [412, 87] on link "Pending Review 0" at bounding box center [429, 82] width 120 height 56
